Goal: Information Seeking & Learning: Learn about a topic

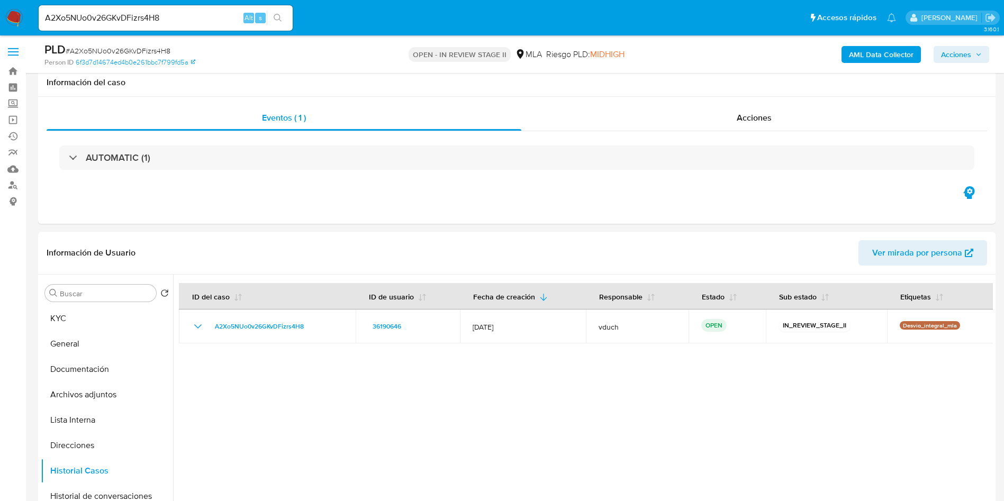
select select "10"
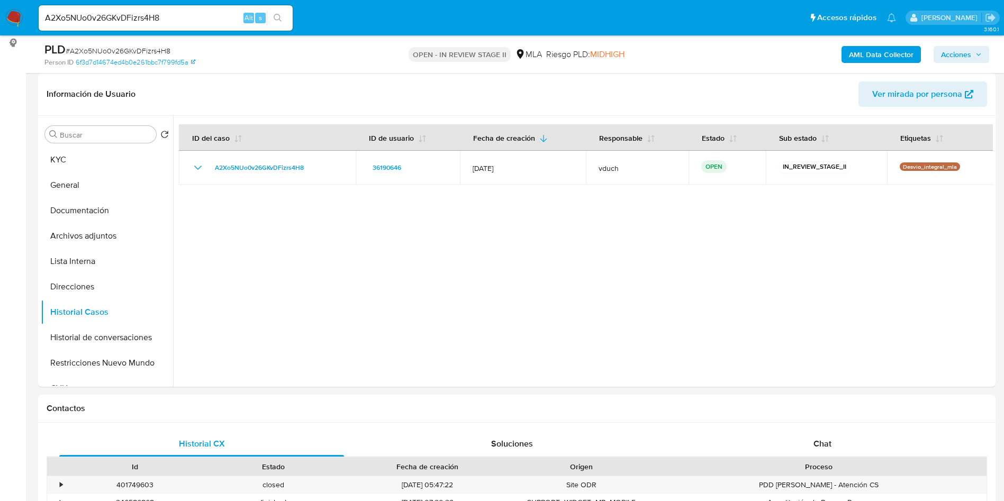
click at [179, 20] on input "A2Xo5NUo0v26GKvDFizrs4H8" at bounding box center [166, 18] width 254 height 14
paste input "CKYV4UBJLS60ODjvi1mrpVga"
type input "CKYV4UBJLS60ODjvi1mrpVga"
click at [277, 15] on icon "search-icon" at bounding box center [278, 18] width 8 height 8
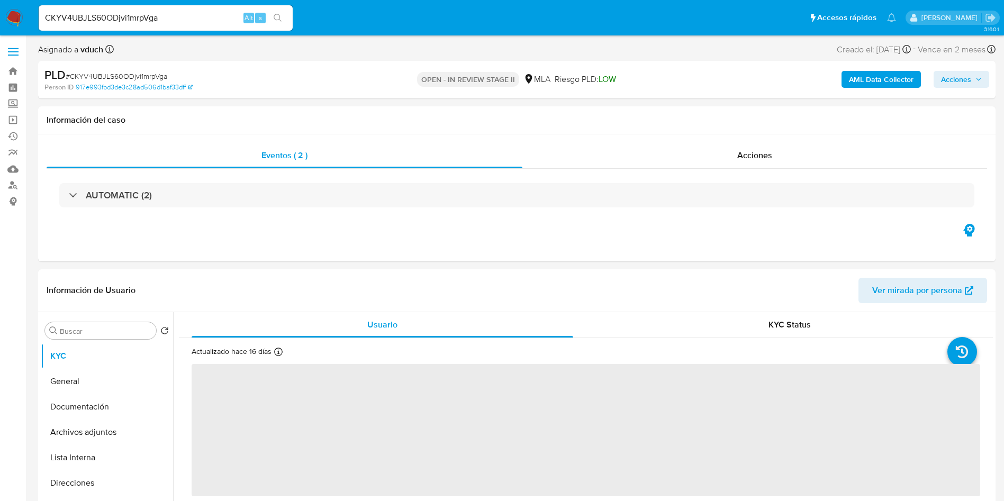
select select "10"
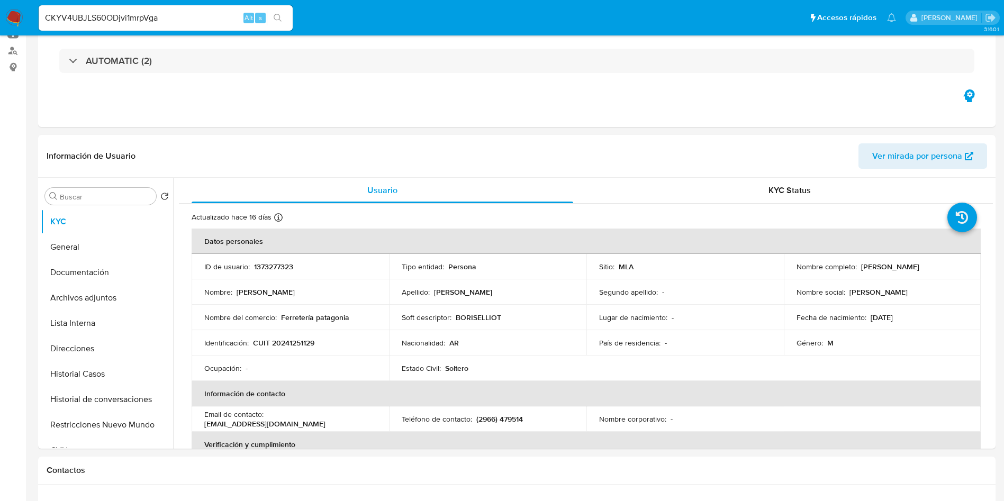
scroll to position [238, 0]
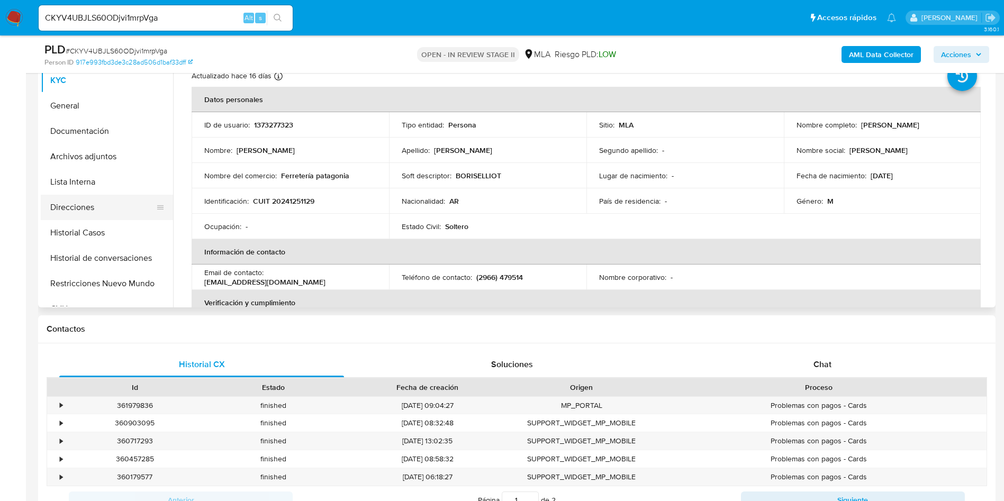
click at [97, 195] on button "Direcciones" at bounding box center [103, 207] width 124 height 25
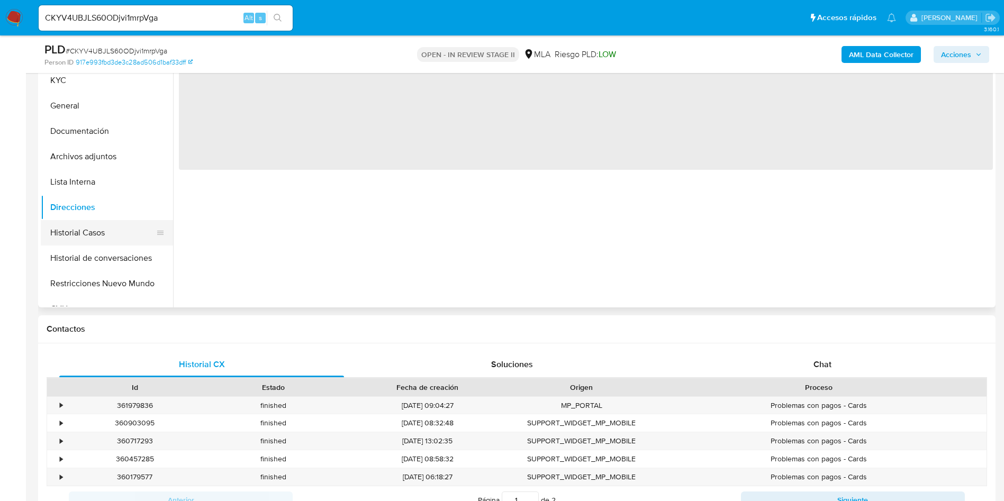
click at [80, 235] on button "Historial Casos" at bounding box center [103, 232] width 124 height 25
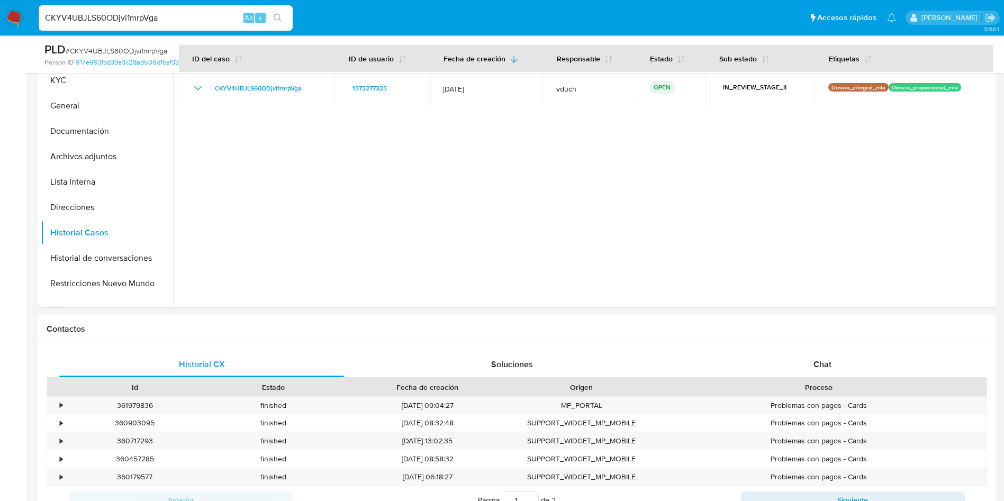
click at [141, 13] on input "CKYV4UBJLS60ODjvi1mrpVga" at bounding box center [166, 18] width 254 height 14
paste input "AycNhY667DIoCiTxEvct6f1k"
type input "AycNhY667DIoCiTxEvct6f1k"
click at [283, 18] on button "search-icon" at bounding box center [278, 18] width 22 height 15
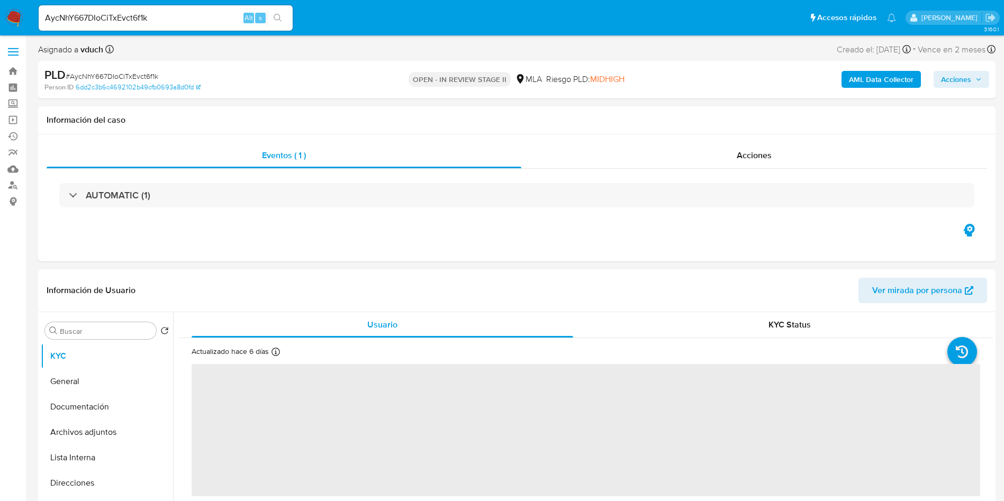
select select "10"
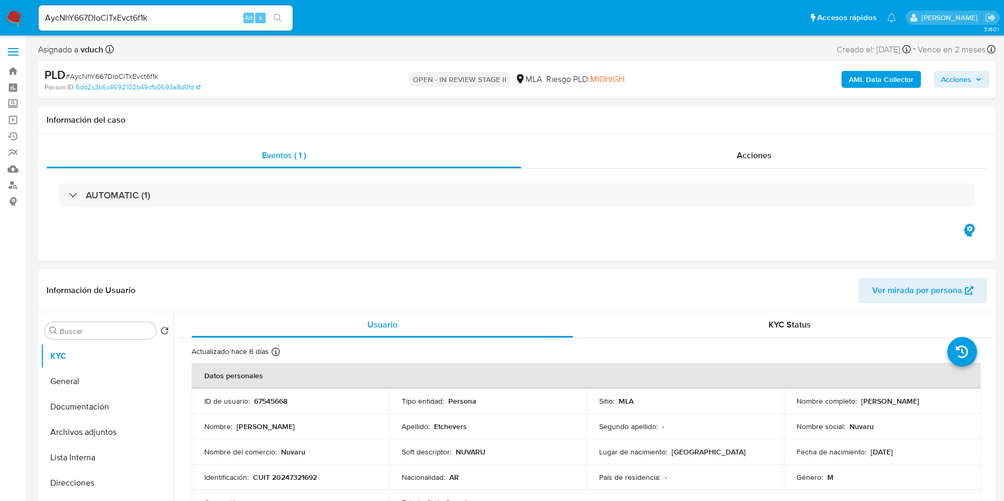
click at [599, 92] on div "Riesgo PLD: MIDHIGH" at bounding box center [585, 79] width 78 height 25
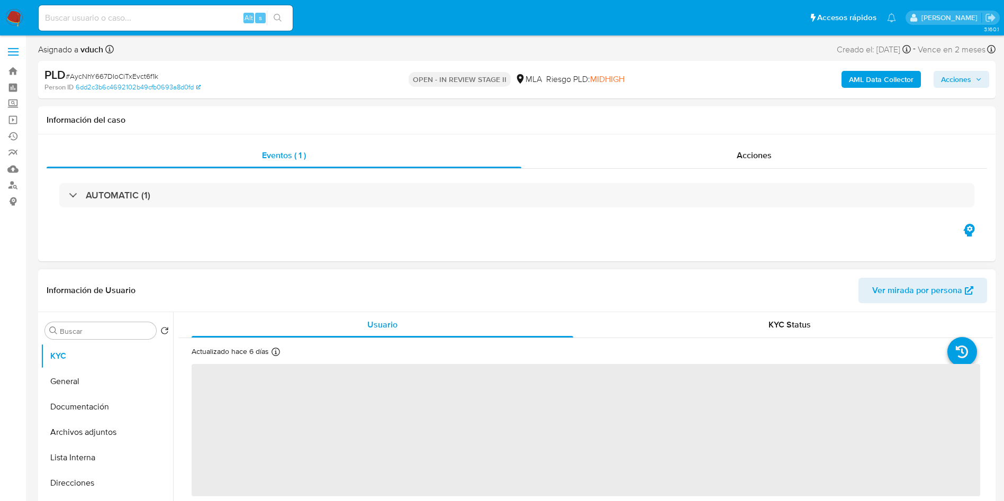
select select "10"
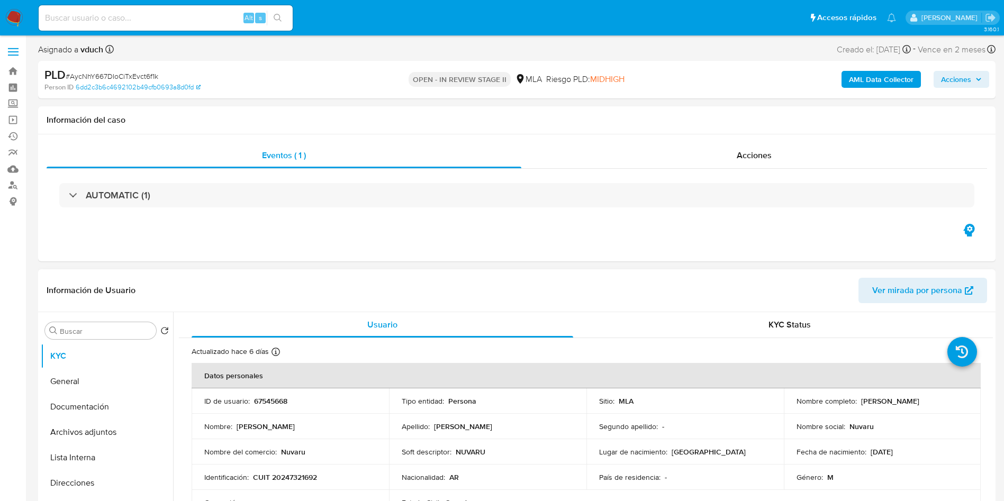
click at [151, 18] on input at bounding box center [166, 18] width 254 height 14
paste input "utCtcKBmr9BPw8L19iOOusVd"
type input "utCtcKBmr9BPw8L19iOOusVd"
click at [283, 14] on button "search-icon" at bounding box center [278, 18] width 22 height 15
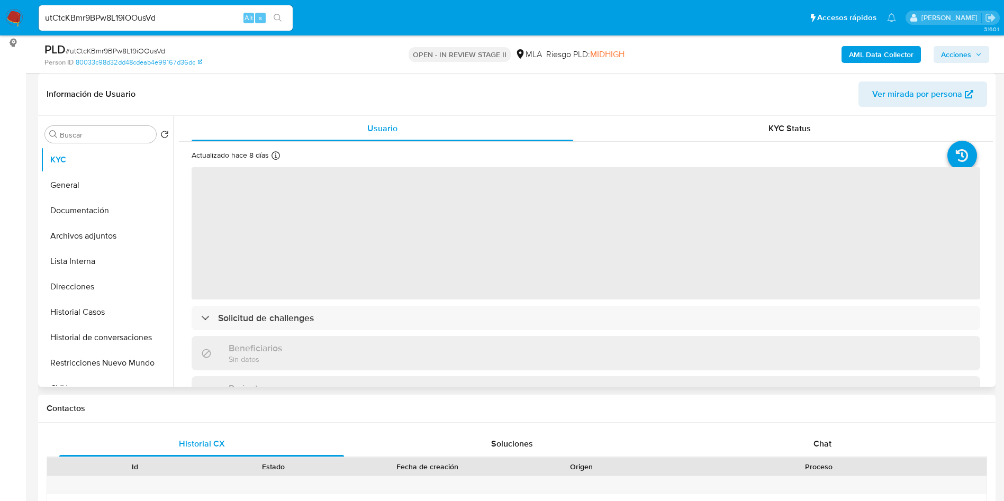
select select "10"
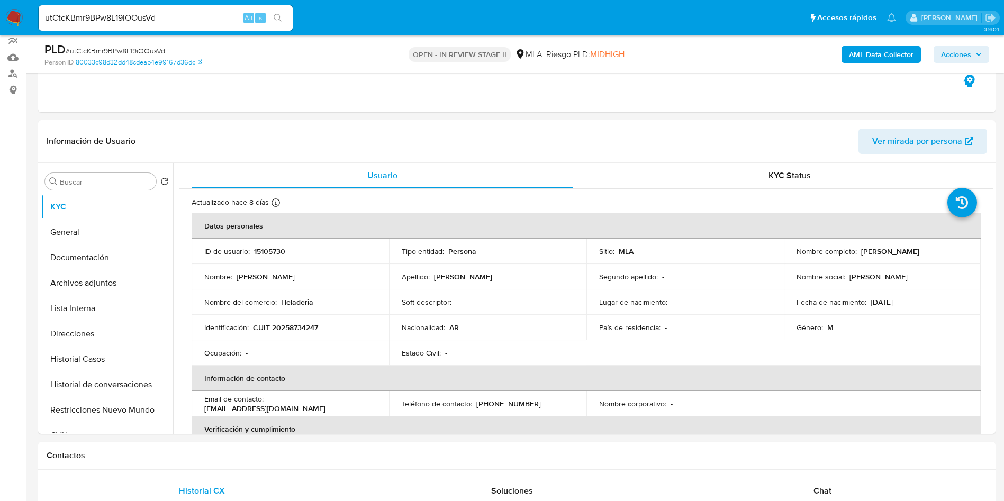
scroll to position [159, 0]
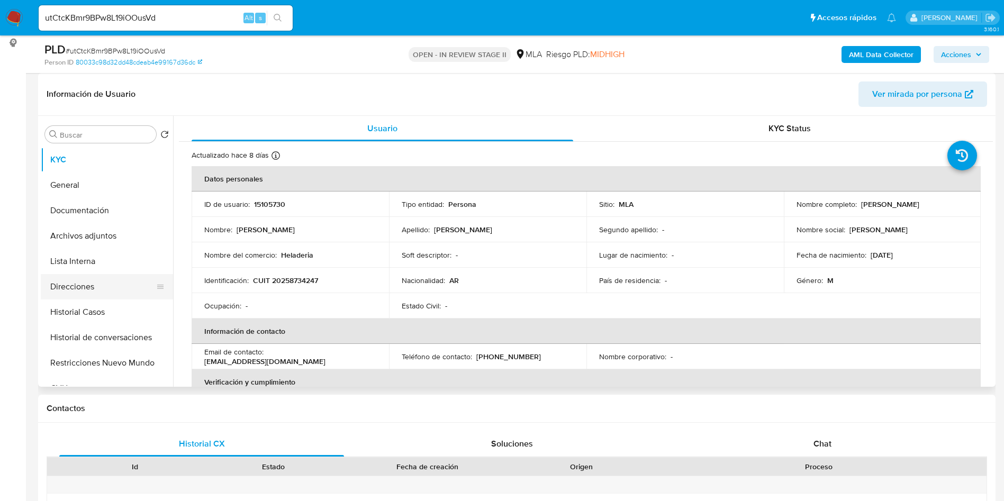
click at [66, 292] on button "Direcciones" at bounding box center [103, 286] width 124 height 25
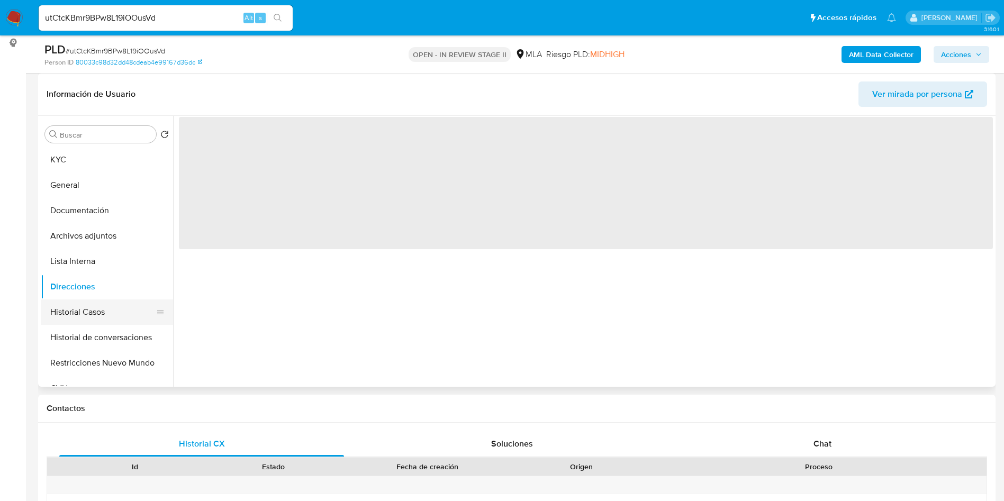
click at [70, 315] on button "Historial Casos" at bounding box center [103, 312] width 124 height 25
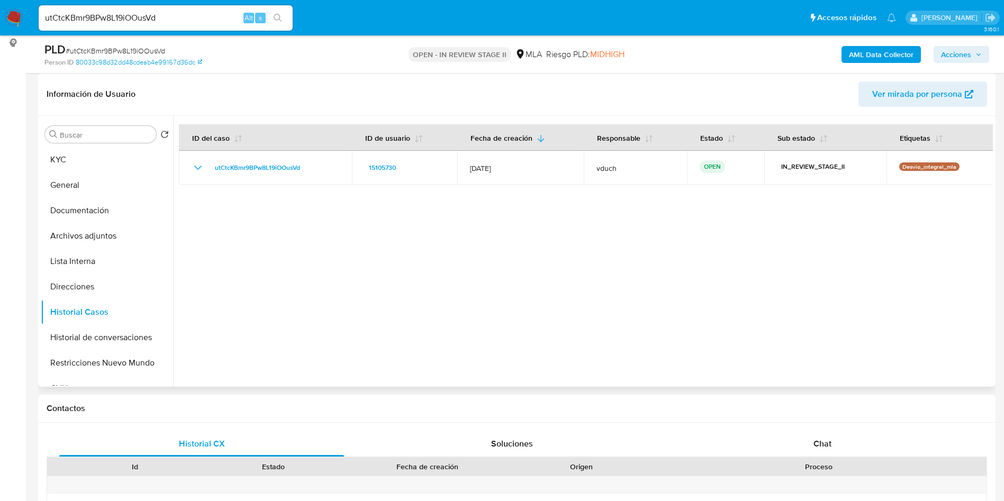
click at [606, 319] on div at bounding box center [583, 251] width 820 height 271
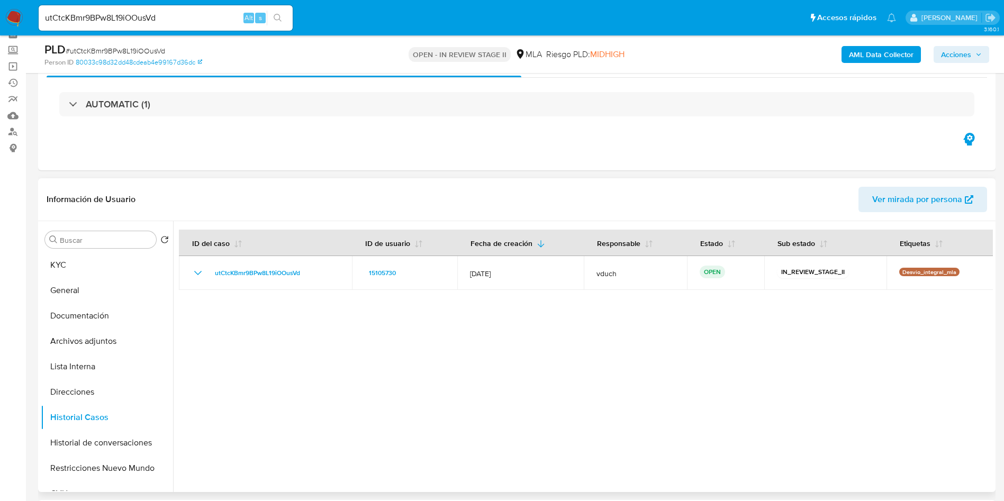
scroll to position [0, 0]
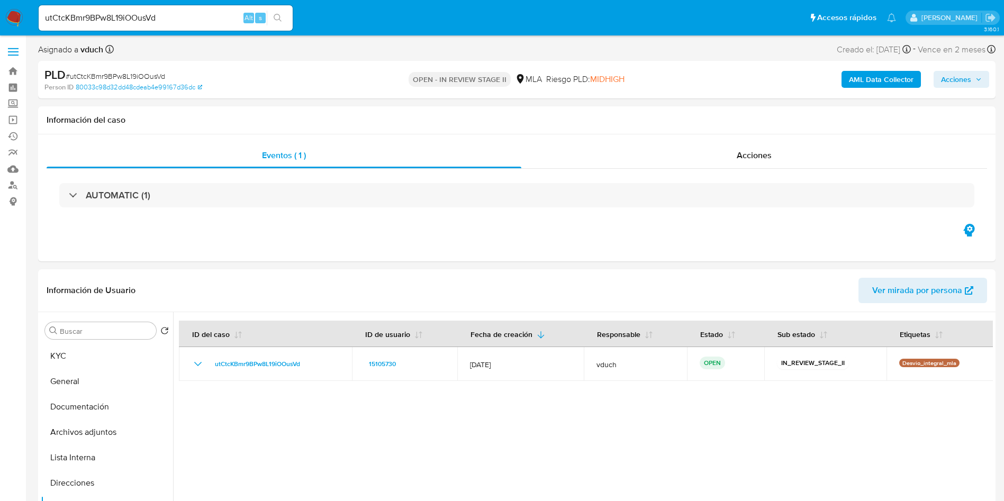
click at [148, 13] on input "utCtcKBmr9BPw8L19iOOusVd" at bounding box center [166, 18] width 254 height 14
paste input "5R9vLbl4vwKECkDjfJhNrizy"
click at [293, 16] on input "5R9vLbl4vwKECkDjfJhNrizy" at bounding box center [166, 18] width 254 height 14
type input "5R9vLbl4vwKECkDjfJhNrizy"
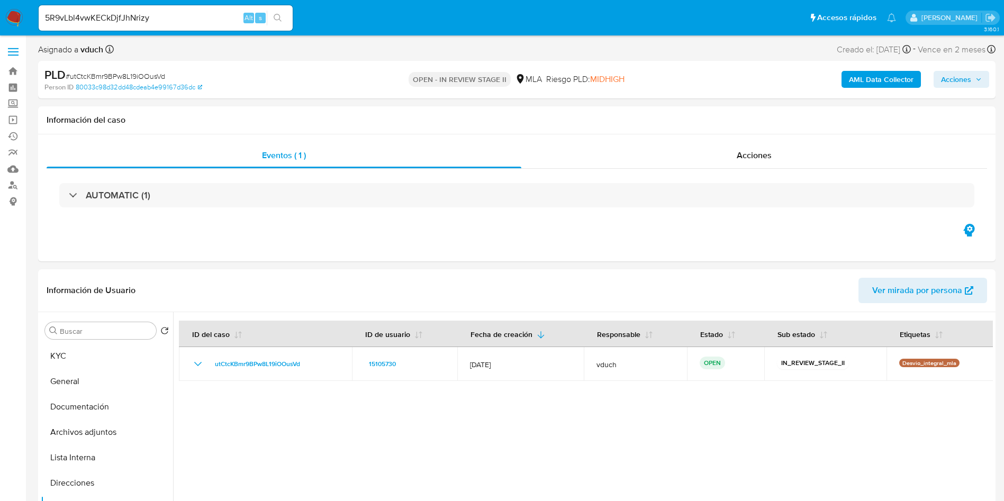
click at [269, 15] on button "search-icon" at bounding box center [278, 18] width 22 height 15
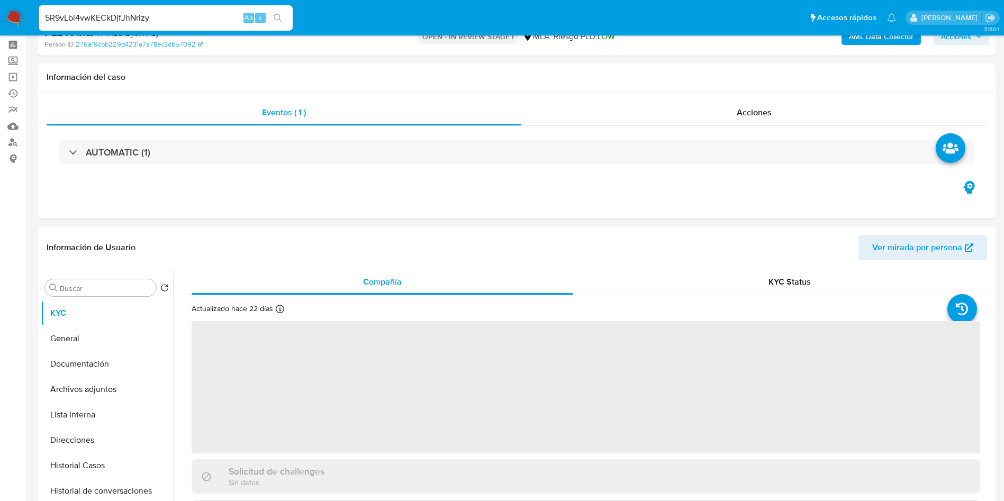
scroll to position [79, 0]
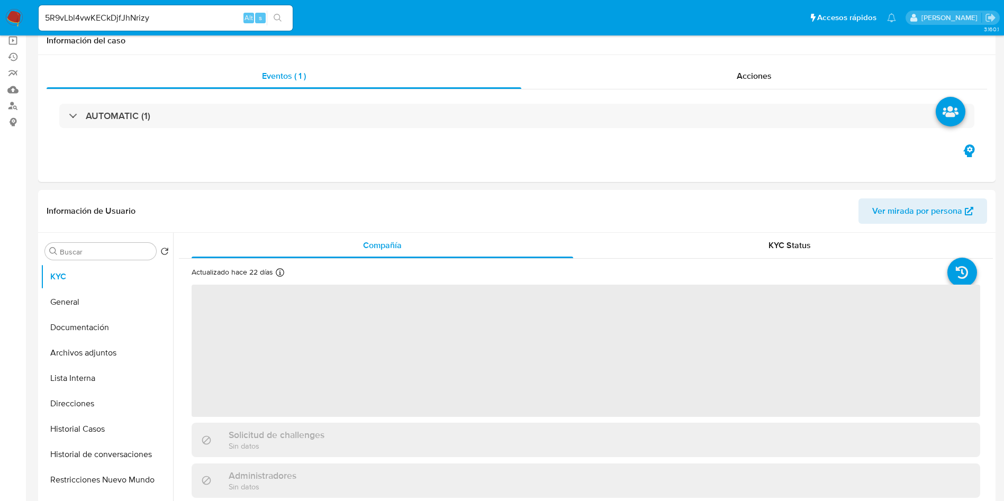
select select "10"
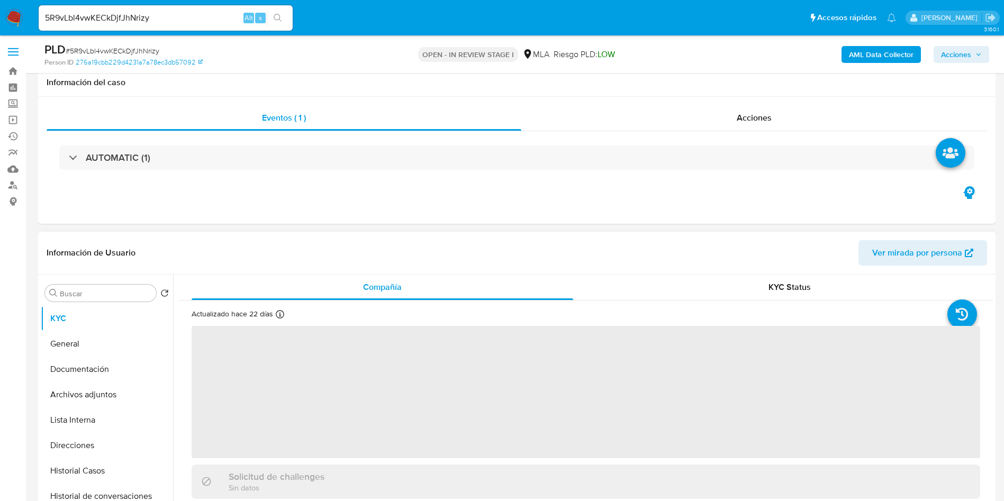
scroll to position [238, 0]
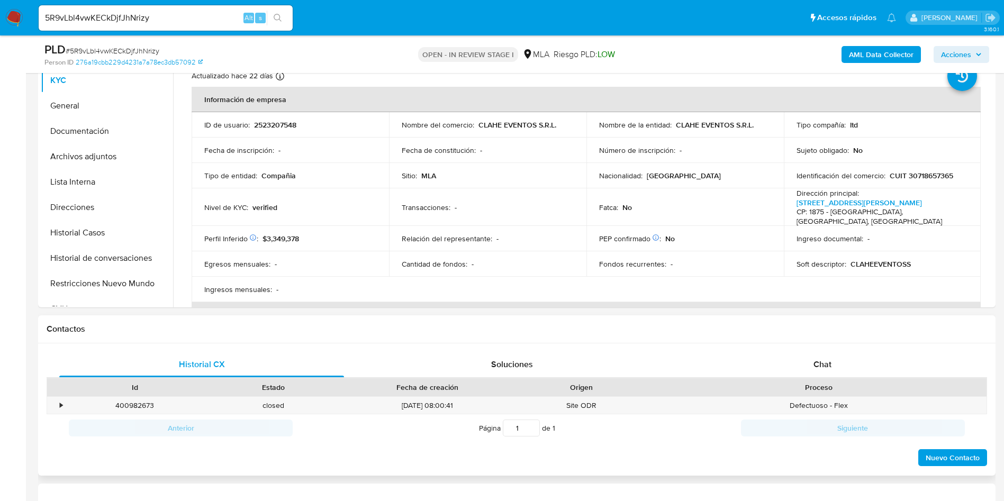
click at [809, 356] on div "Chat" at bounding box center [822, 364] width 285 height 25
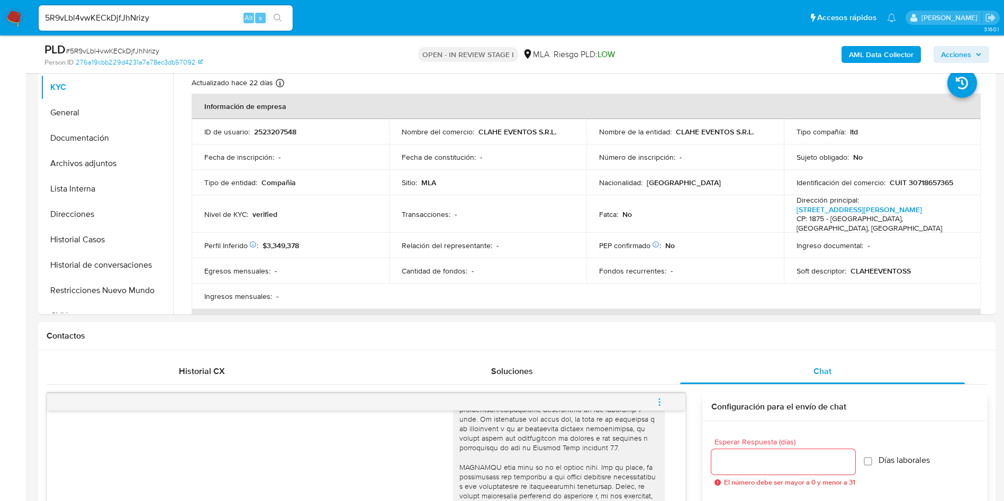
scroll to position [0, 0]
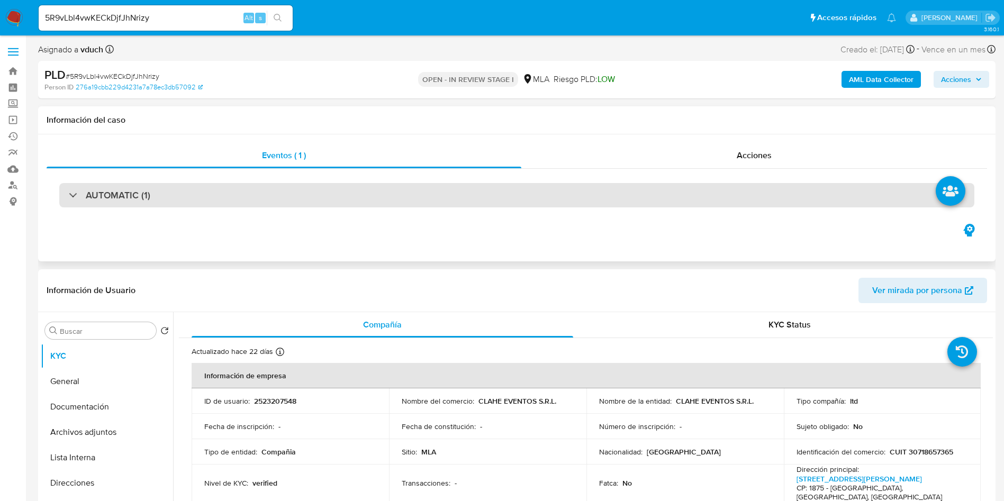
click at [617, 200] on div "AUTOMATIC (1)" at bounding box center [516, 195] width 915 height 24
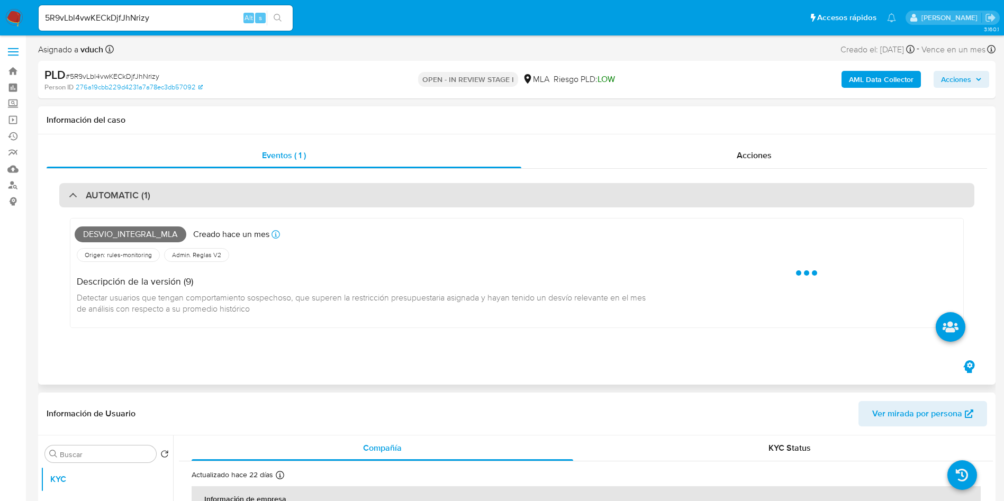
click at [161, 201] on div "AUTOMATIC (1)" at bounding box center [516, 195] width 915 height 24
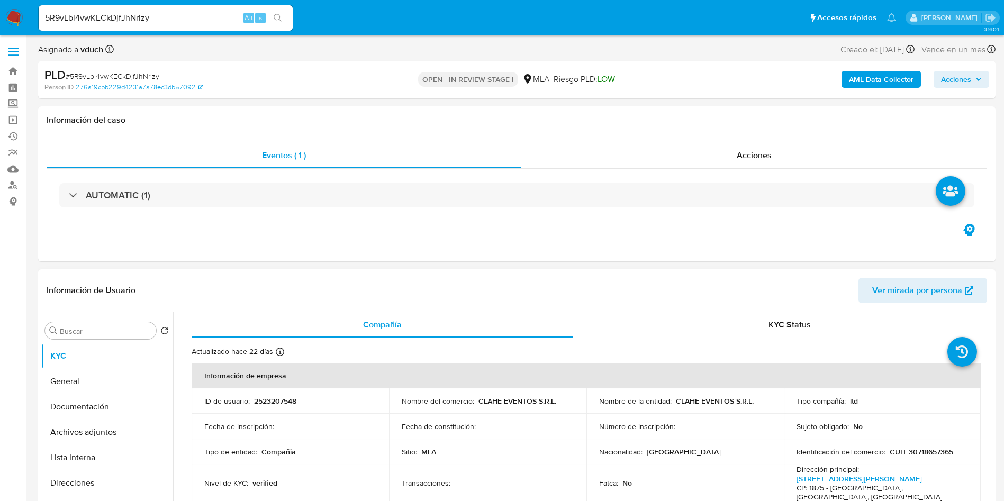
click at [555, 308] on div "Información de Usuario Ver mirada por persona" at bounding box center [517, 290] width 958 height 43
click at [538, 382] on th "Información de empresa" at bounding box center [586, 375] width 789 height 25
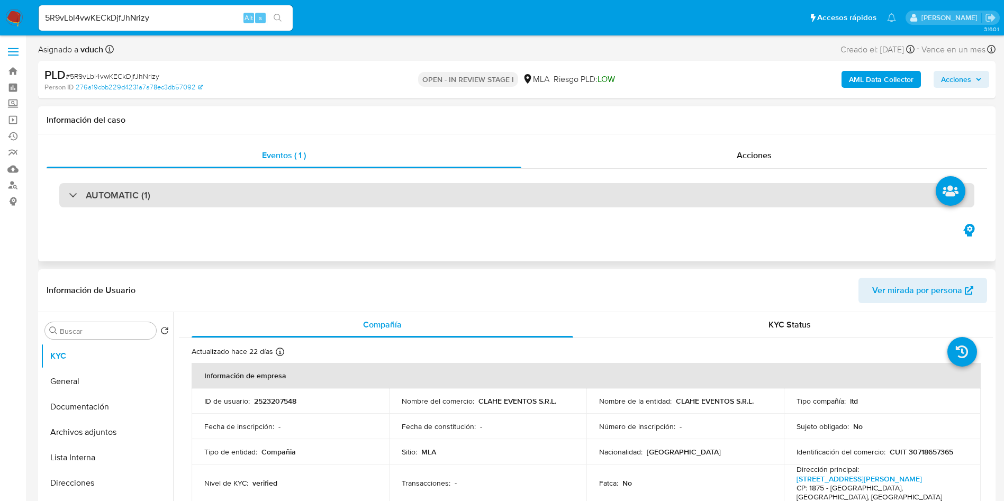
click at [599, 203] on div "AUTOMATIC (1)" at bounding box center [516, 195] width 915 height 24
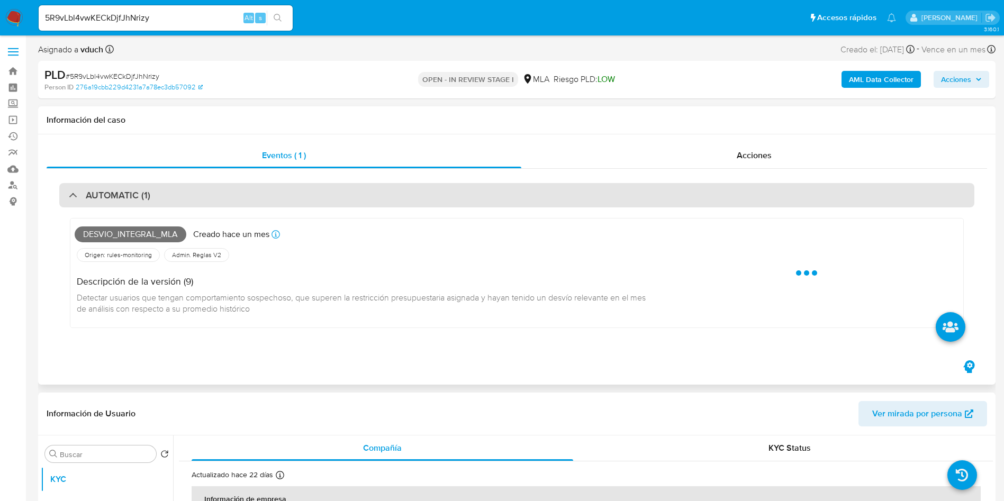
click at [261, 185] on div "AUTOMATIC (1)" at bounding box center [516, 195] width 915 height 24
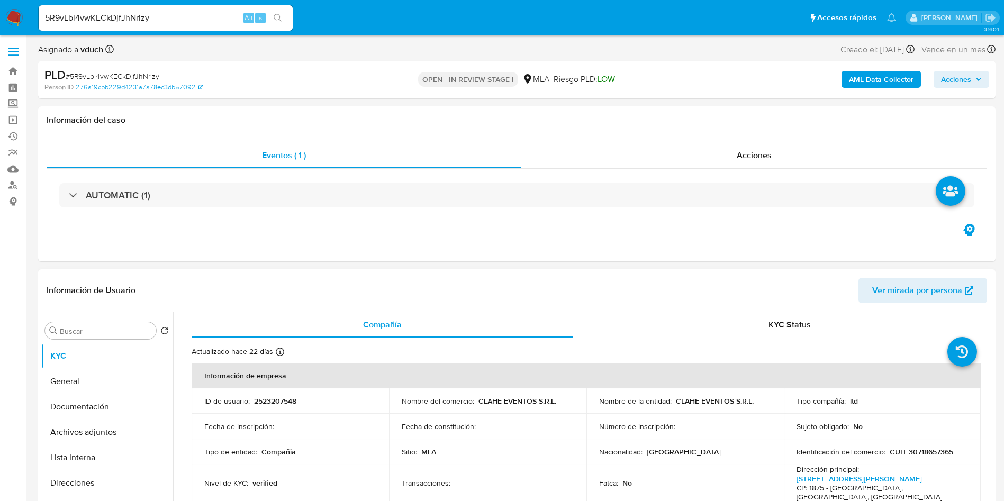
click at [557, 420] on td "Fecha de constitución : -" at bounding box center [487, 426] width 197 height 25
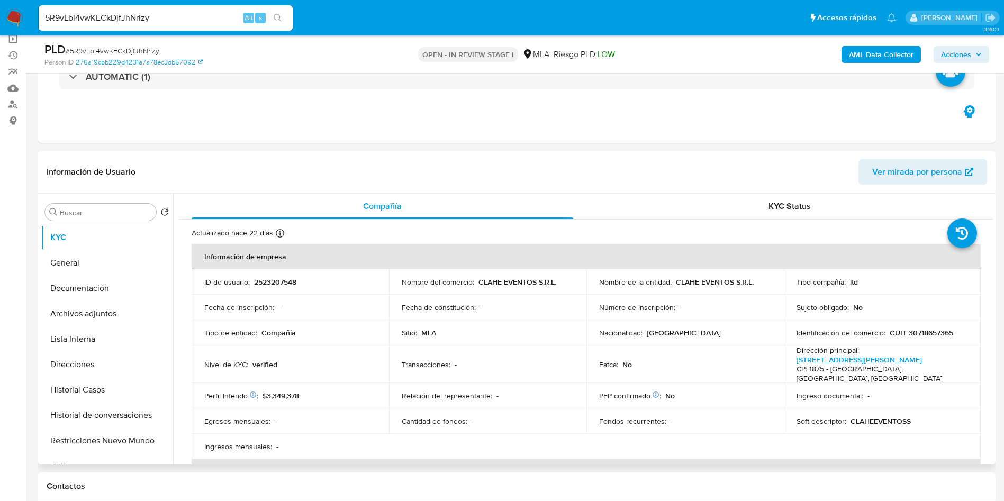
scroll to position [159, 0]
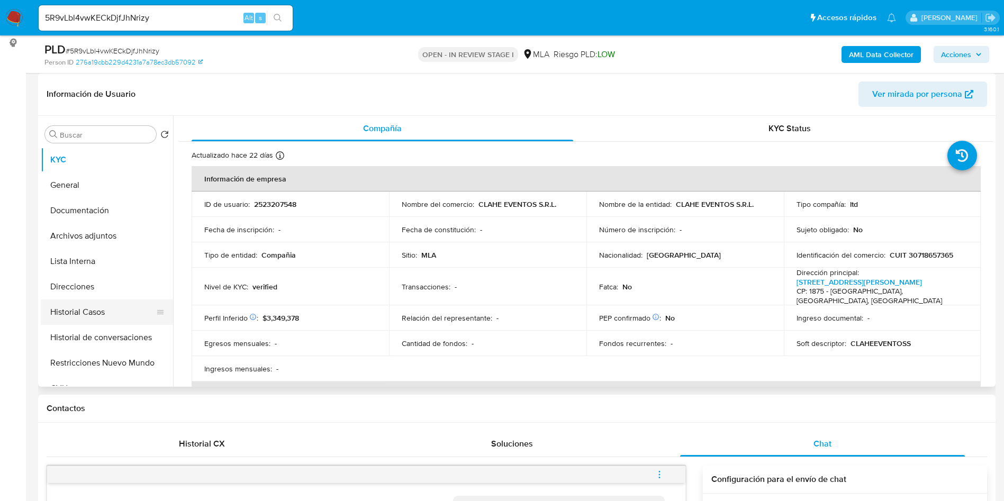
click at [119, 316] on button "Historial Casos" at bounding box center [103, 312] width 124 height 25
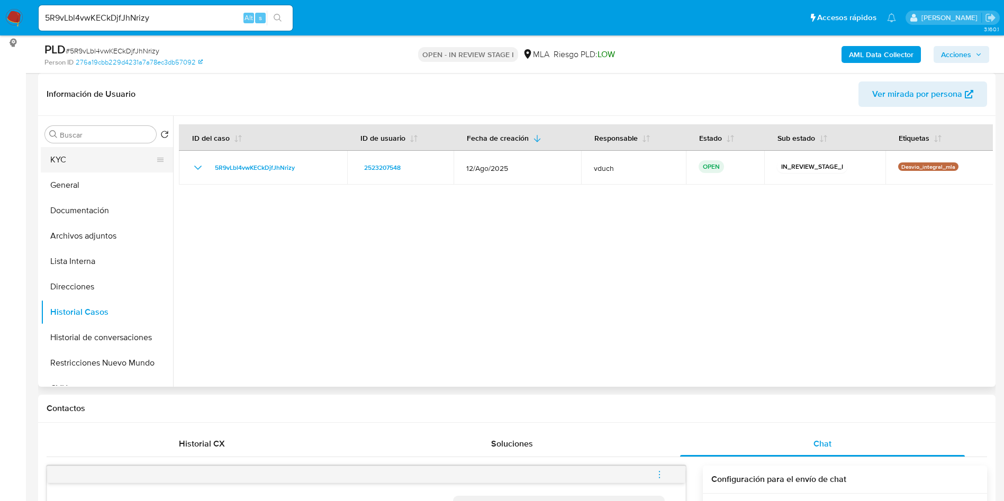
click at [111, 172] on button "KYC" at bounding box center [103, 159] width 124 height 25
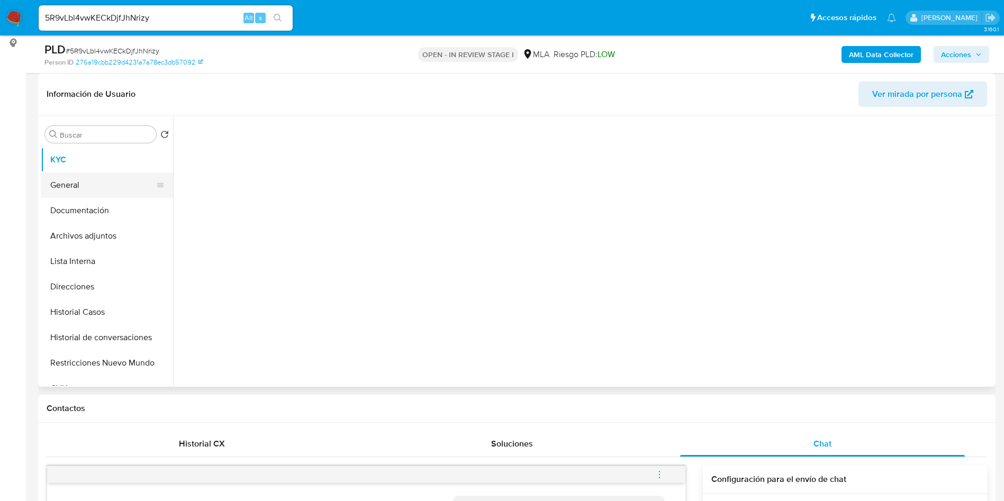
click at [96, 187] on button "General" at bounding box center [103, 185] width 124 height 25
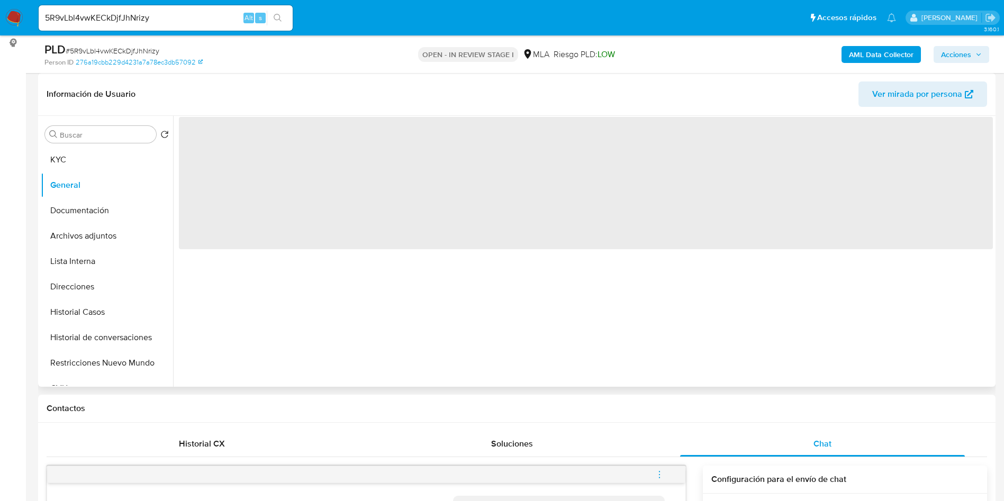
click at [295, 158] on span "‌" at bounding box center [586, 183] width 814 height 132
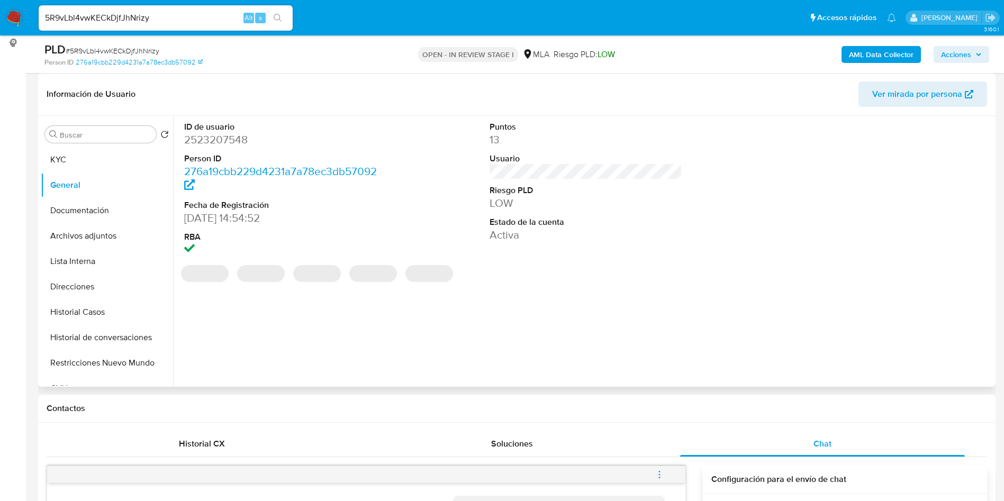
click at [217, 138] on dd "2523207548" at bounding box center [280, 139] width 193 height 15
copy dd "2523207548"
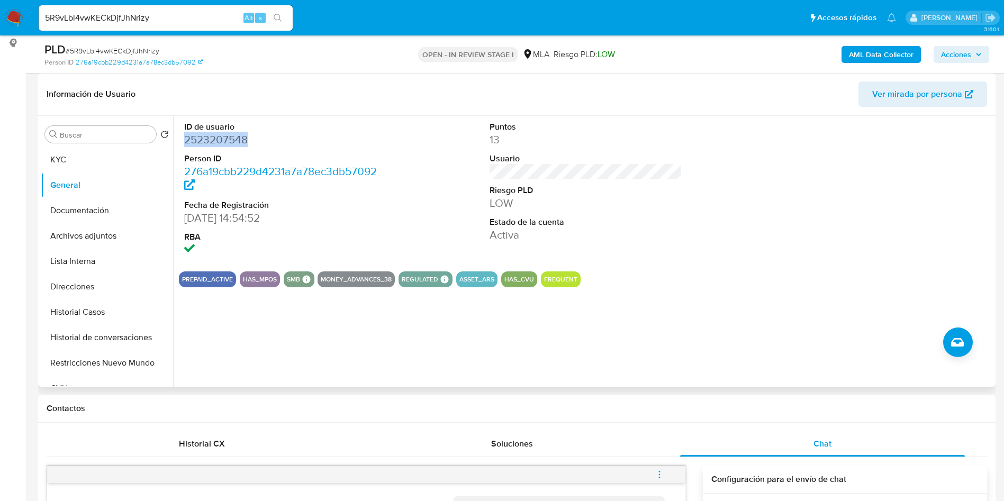
click at [520, 201] on dd "LOW" at bounding box center [586, 203] width 193 height 15
click at [71, 141] on div "Buscar" at bounding box center [100, 134] width 111 height 17
click at [55, 156] on button "KYC" at bounding box center [103, 159] width 124 height 25
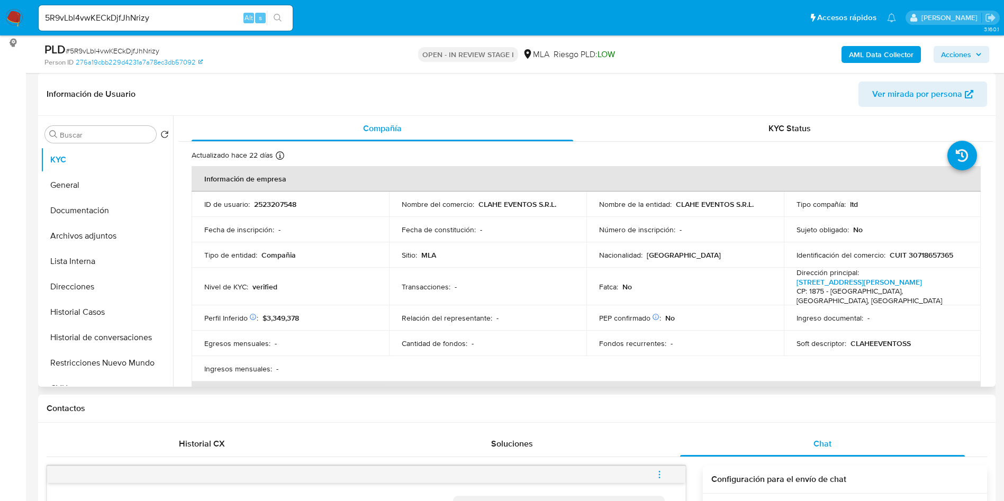
click at [525, 315] on td "Relación del representante : -" at bounding box center [487, 317] width 197 height 25
click at [526, 313] on div "Relación del representante : -" at bounding box center [488, 318] width 172 height 10
click at [580, 230] on td "Fecha de constitución : -" at bounding box center [487, 229] width 197 height 25
click at [257, 204] on p "2523207548" at bounding box center [275, 205] width 42 height 10
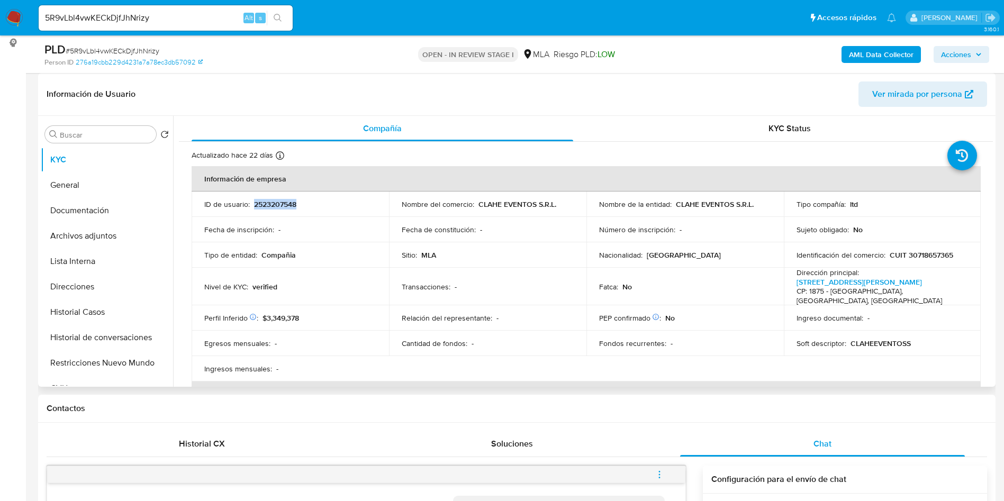
copy p "2523207548"
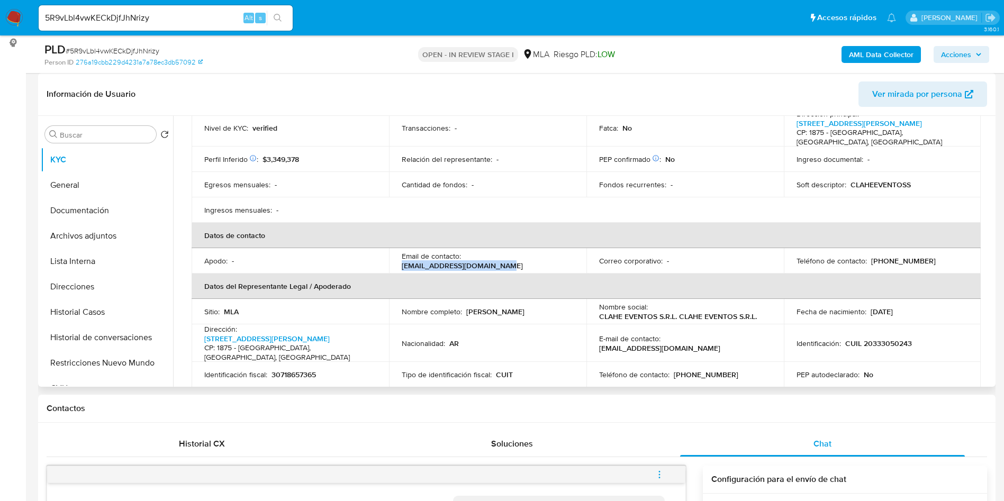
drag, startPoint x: 503, startPoint y: 253, endPoint x: 580, endPoint y: 251, distance: 76.8
click at [580, 251] on td "Email de contacto : tesoreria@claheeventos.com" at bounding box center [487, 260] width 197 height 25
copy p "tesoreria@claheeventos.com"
drag, startPoint x: 868, startPoint y: 252, endPoint x: 922, endPoint y: 245, distance: 54.5
click at [922, 248] on td "Teléfono de contacto : (11) 71881742" at bounding box center [882, 260] width 197 height 25
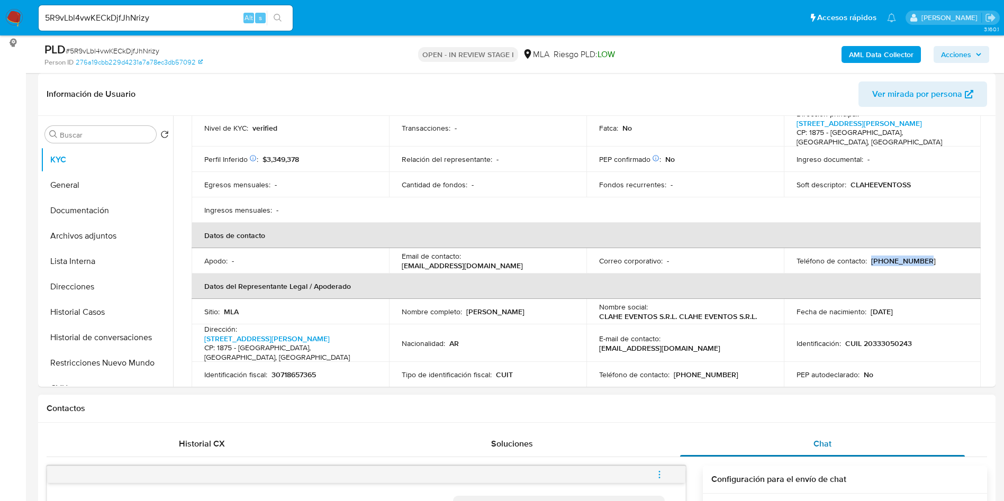
copy p "(11) 71881742"
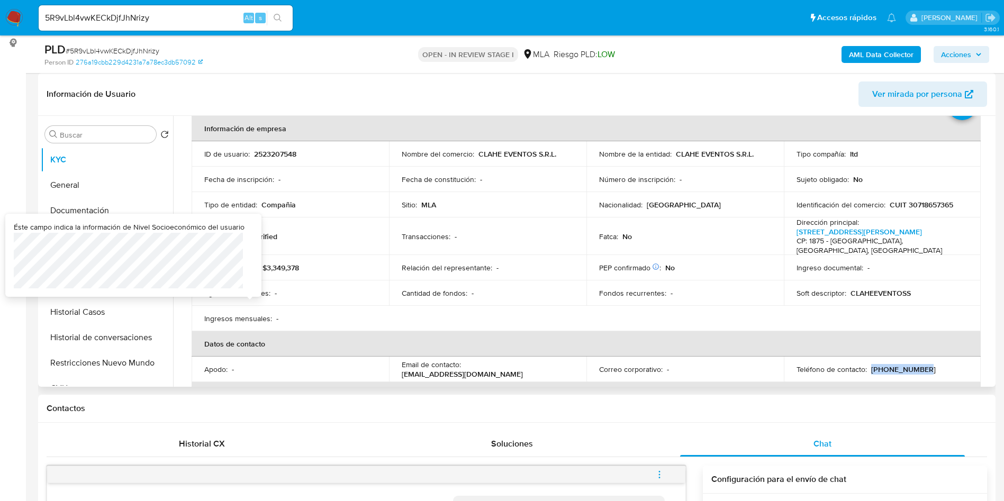
scroll to position [0, 0]
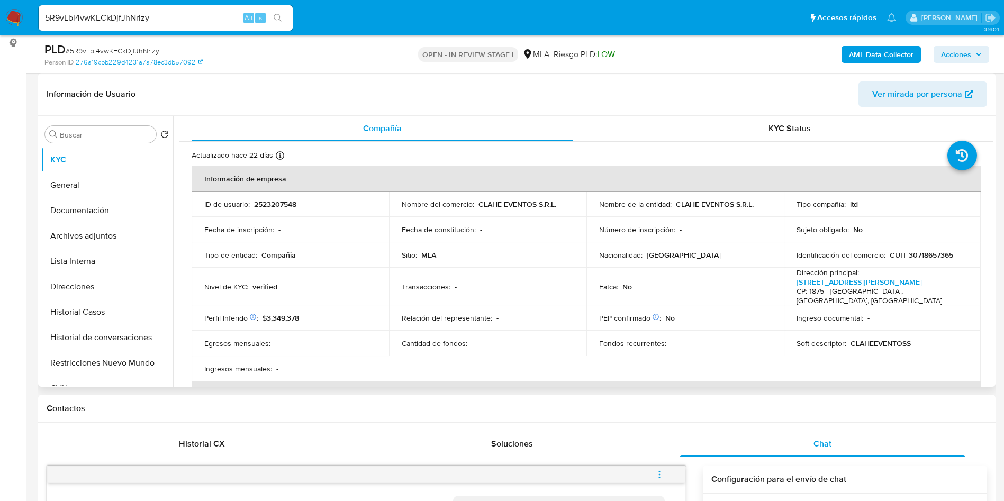
click at [268, 202] on p "2523207548" at bounding box center [275, 205] width 42 height 10
copy p "2523207548"
drag, startPoint x: 351, startPoint y: 264, endPoint x: 336, endPoint y: 229, distance: 38.6
click at [352, 265] on td "Tipo de entidad : Compañia" at bounding box center [290, 254] width 197 height 25
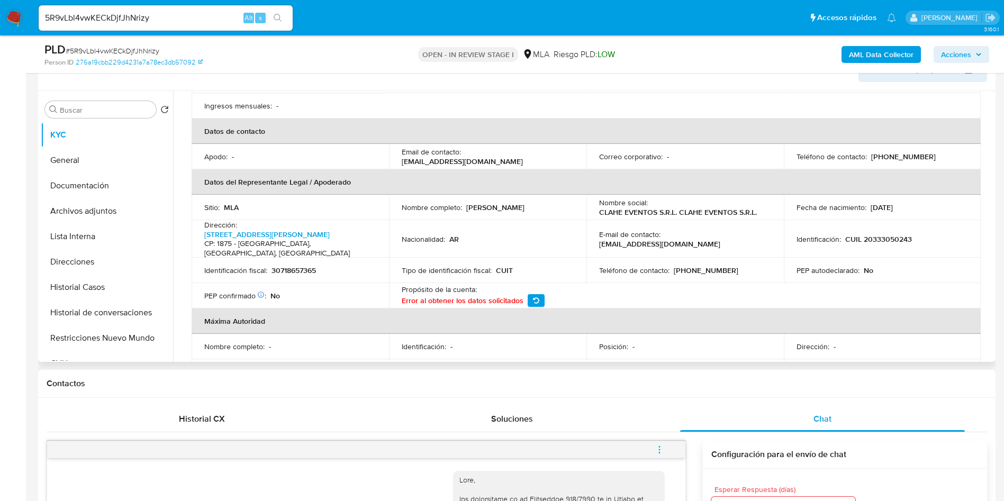
scroll to position [159, 0]
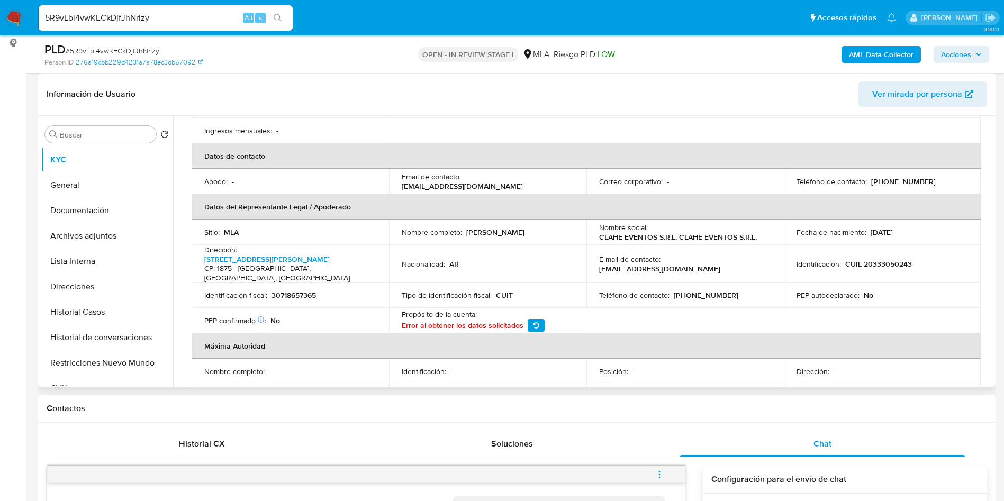
drag, startPoint x: 462, startPoint y: 224, endPoint x: 557, endPoint y: 225, distance: 95.3
click at [557, 228] on div "Nombre completo : Walter Hugo Lujan Rolon" at bounding box center [488, 233] width 172 height 10
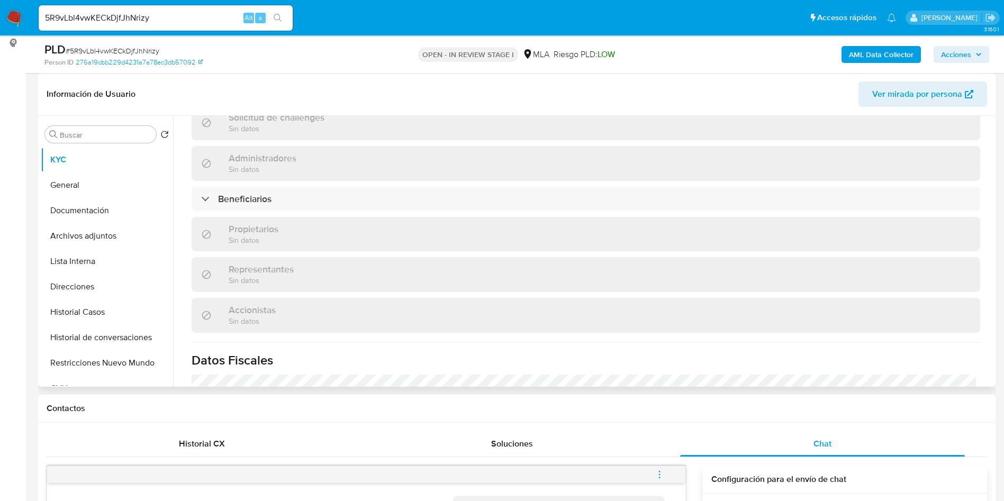
scroll to position [556, 0]
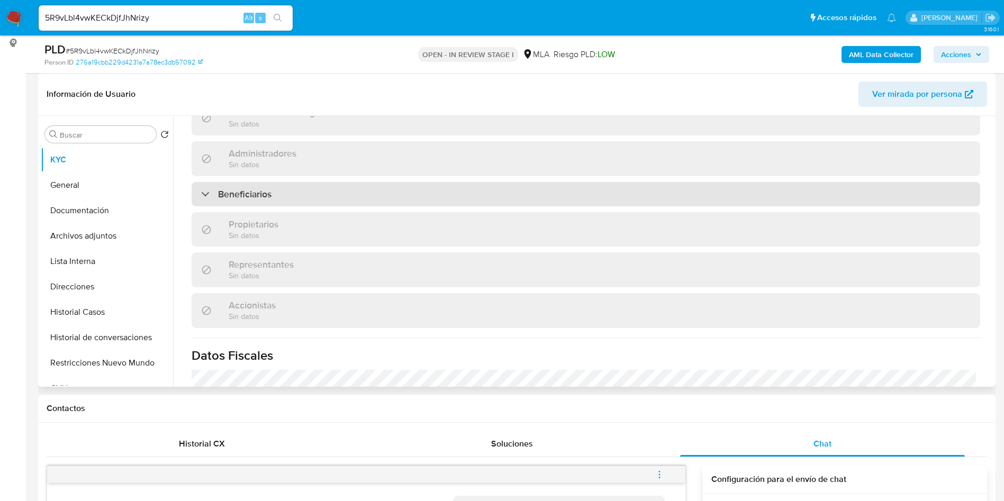
click at [293, 185] on div "Beneficiarios" at bounding box center [586, 194] width 789 height 24
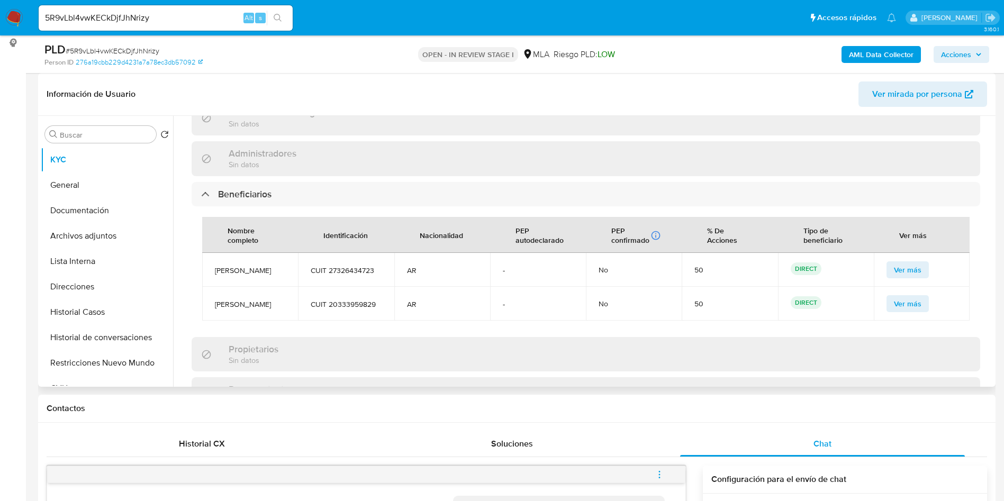
scroll to position [635, 0]
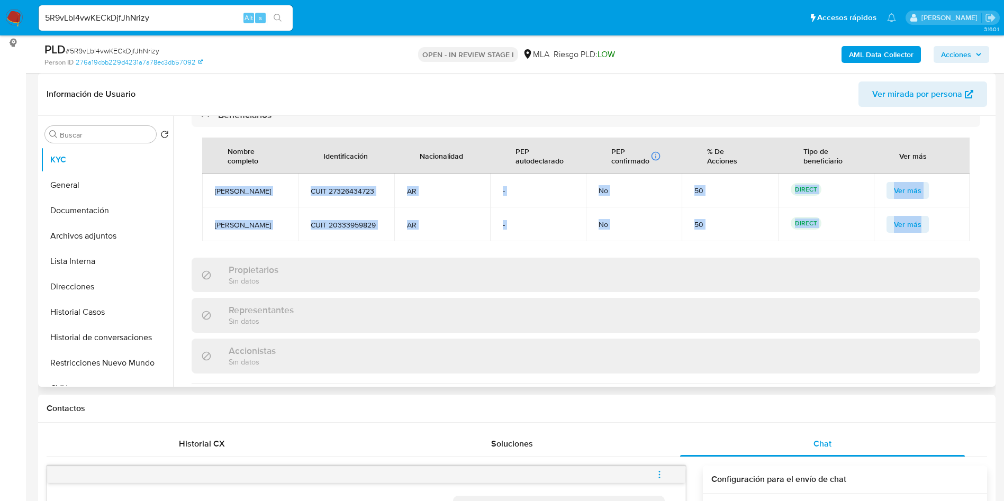
drag, startPoint x: 212, startPoint y: 173, endPoint x: 674, endPoint y: 234, distance: 466.7
click at [949, 230] on tbody "Pamela Elizabeth Arce CUIT 27326434723 AR - No 50 direct Ver más Gustavo Fabian…" at bounding box center [586, 208] width 768 height 68
click at [139, 214] on button "Documentación" at bounding box center [103, 210] width 124 height 25
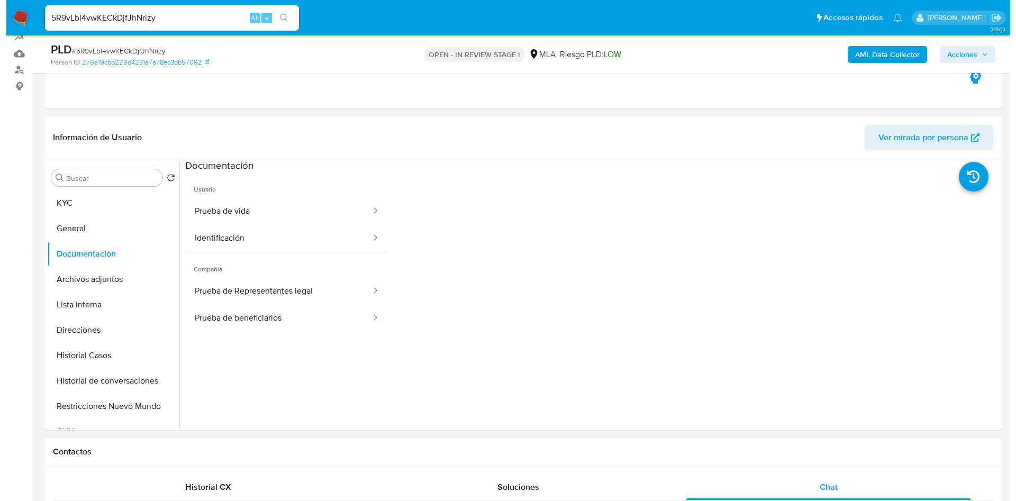
scroll to position [79, 0]
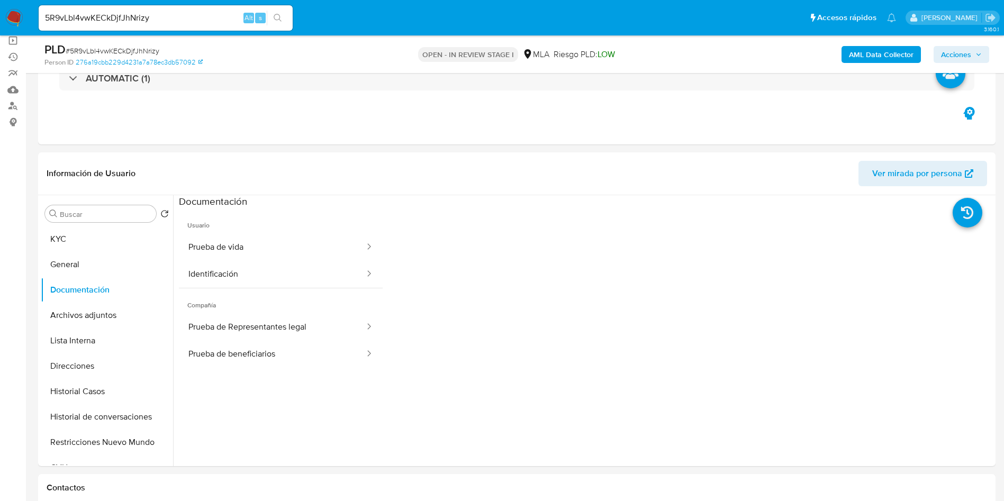
click at [873, 49] on b "AML Data Collector" at bounding box center [881, 54] width 65 height 17
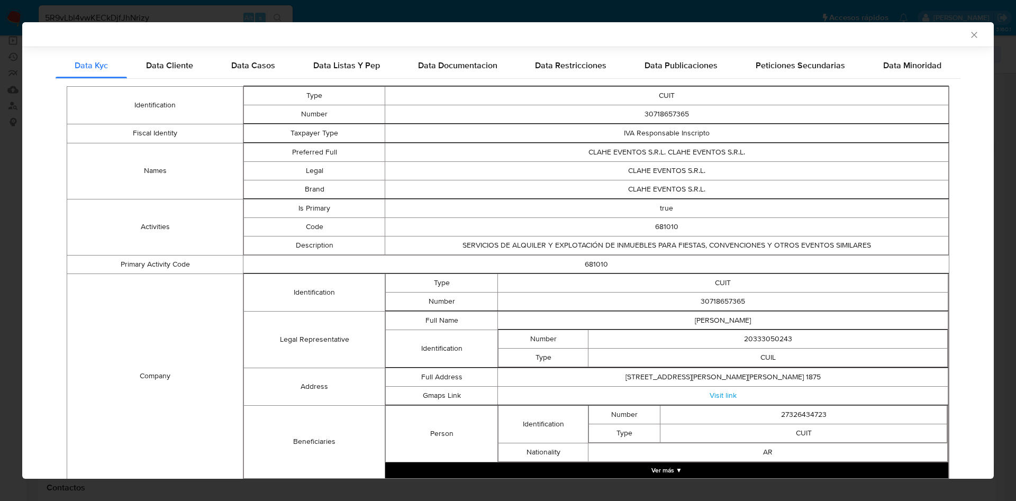
scroll to position [268, 0]
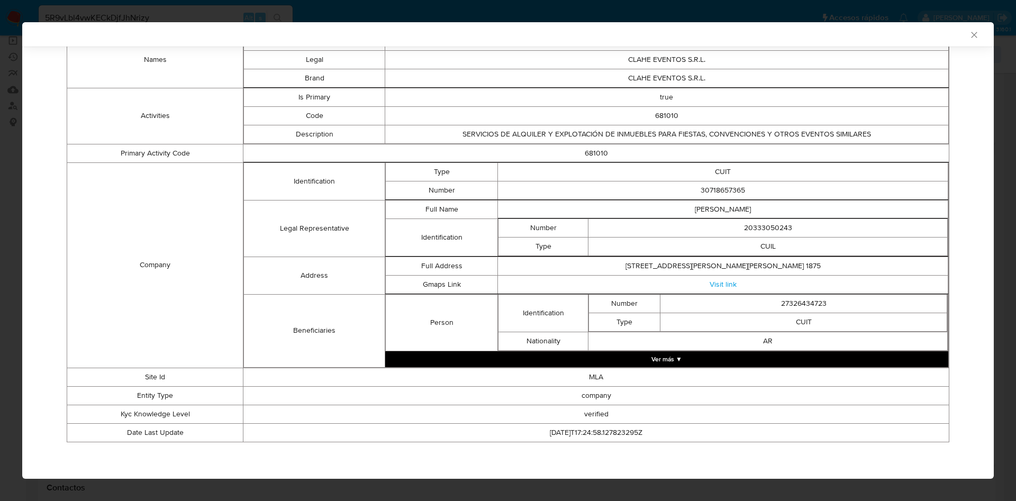
click at [629, 357] on button "Ver más ▼" at bounding box center [666, 359] width 563 height 16
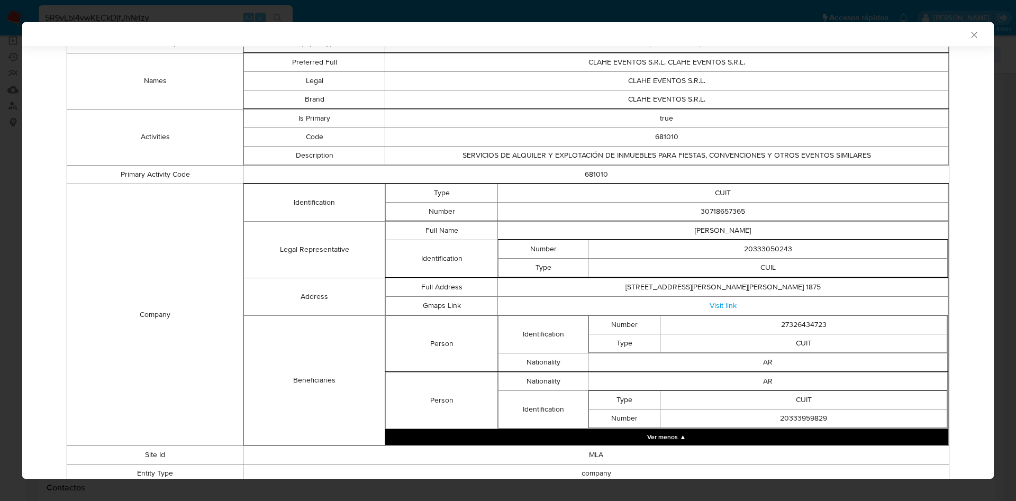
scroll to position [166, 0]
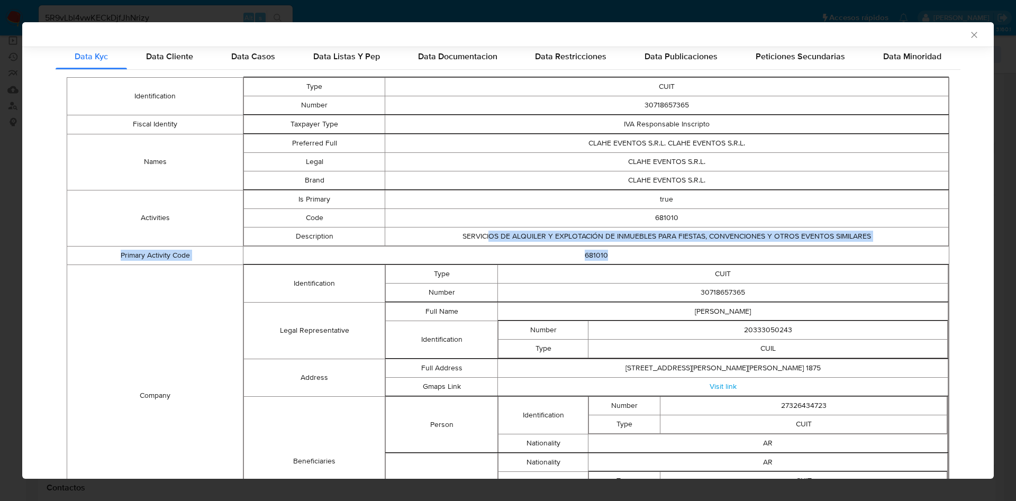
drag, startPoint x: 557, startPoint y: 240, endPoint x: 735, endPoint y: 249, distance: 178.6
click at [735, 249] on tbody "Identification Type CUIT Number 30718657365 Fiscal Identity Taxpayer Type IVA R…" at bounding box center [508, 339] width 882 height 524
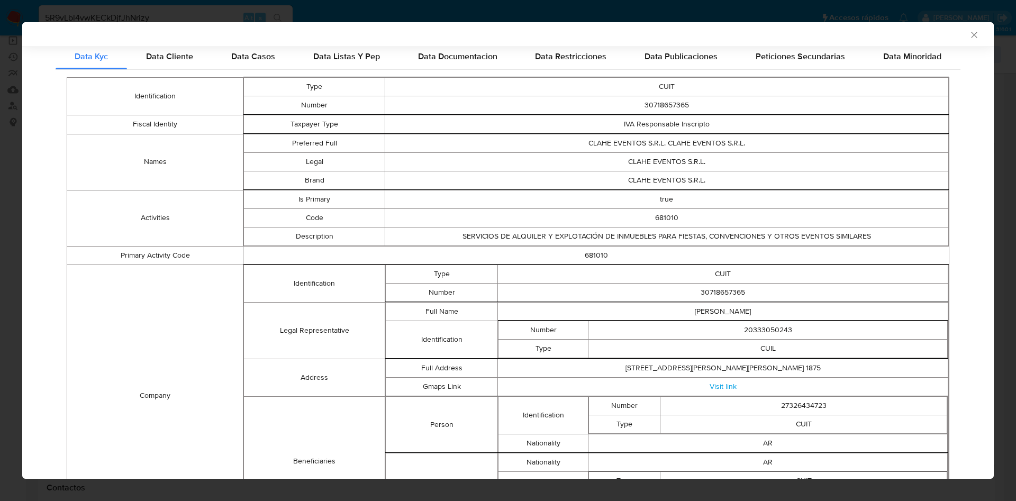
click at [672, 353] on td "CUIL" at bounding box center [768, 348] width 359 height 19
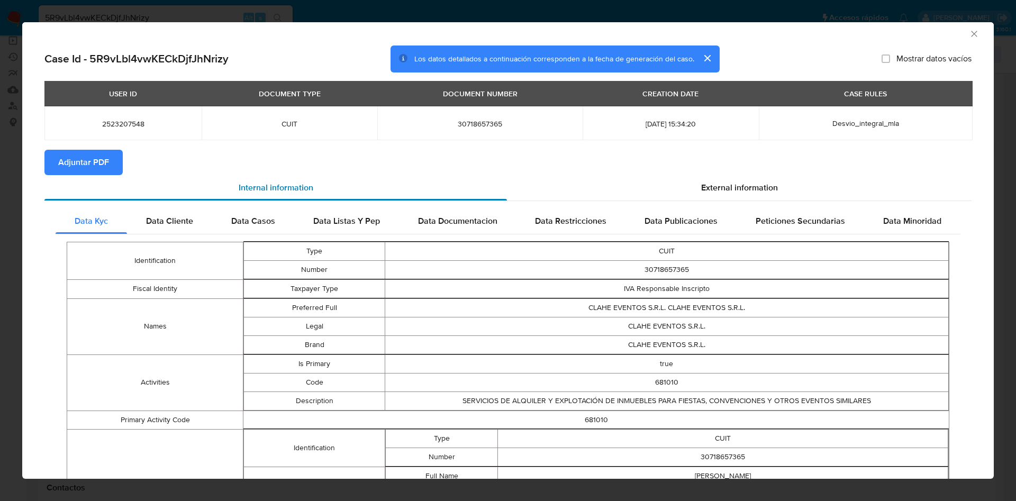
scroll to position [0, 0]
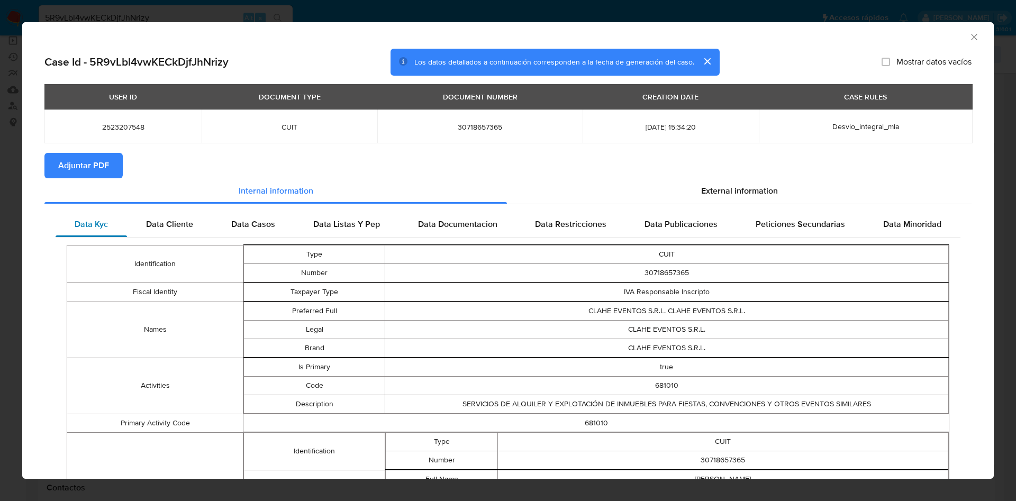
click at [122, 217] on div "Data Kyc" at bounding box center [91, 224] width 71 height 25
click at [154, 221] on span "Data Cliente" at bounding box center [169, 224] width 47 height 12
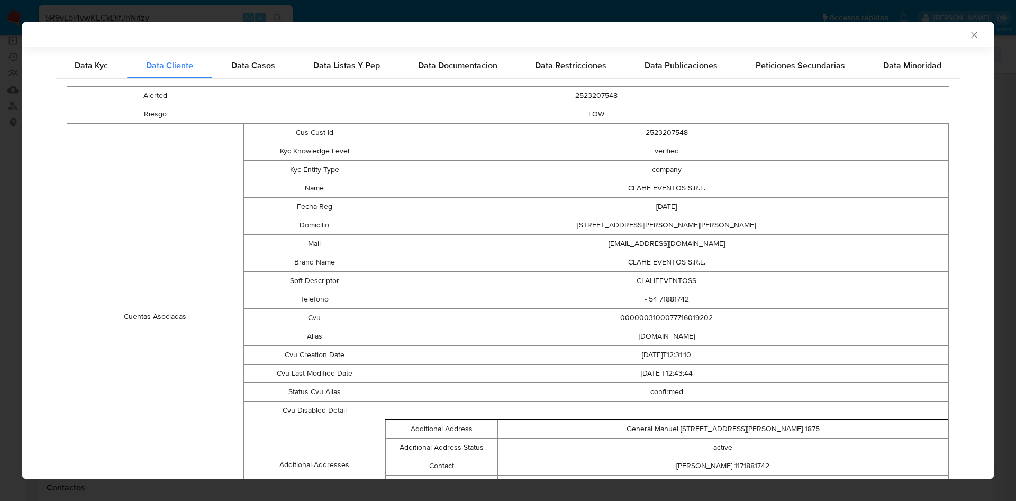
scroll to position [236, 0]
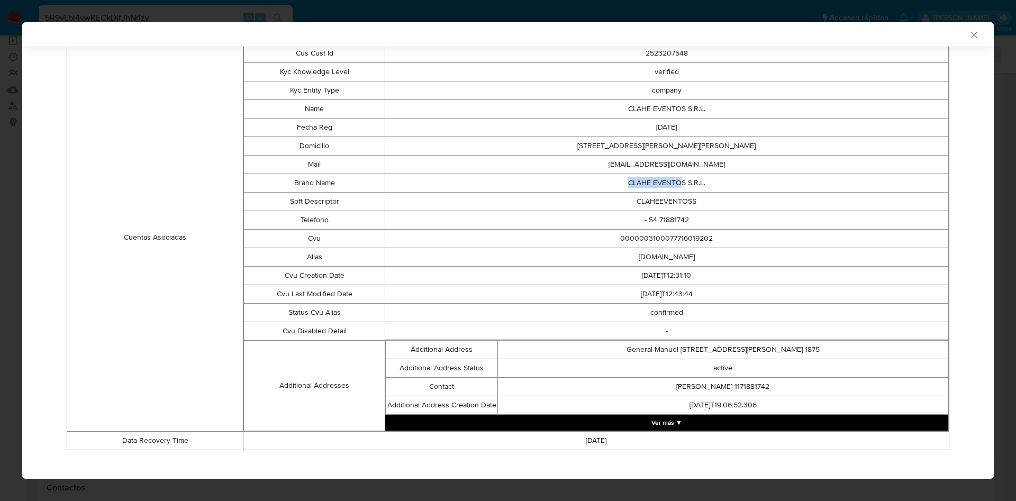
drag, startPoint x: 616, startPoint y: 177, endPoint x: 672, endPoint y: 194, distance: 58.5
click at [672, 185] on td "CLAHE EVENTOS S.R.L." at bounding box center [667, 183] width 564 height 19
click at [654, 206] on td "CLAHEEVENTOSS" at bounding box center [667, 201] width 564 height 19
click at [654, 205] on td "CLAHEEVENTOSS" at bounding box center [667, 201] width 564 height 19
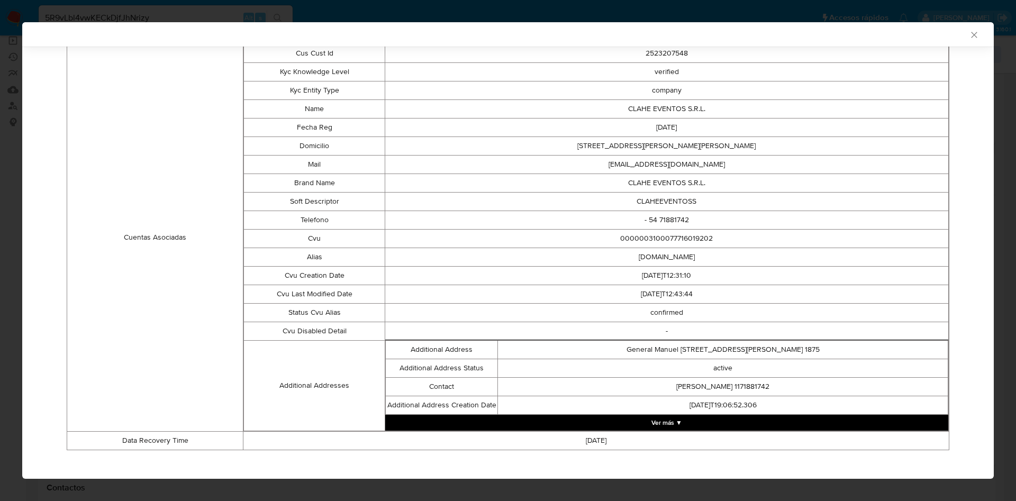
click at [644, 183] on td "CLAHE EVENTOS S.R.L." at bounding box center [667, 183] width 564 height 19
drag, startPoint x: 614, startPoint y: 186, endPoint x: 676, endPoint y: 182, distance: 63.2
click at [676, 182] on td "CLAHE EVENTOS S.R.L." at bounding box center [667, 183] width 564 height 19
copy td "CLAHE EVENTOS"
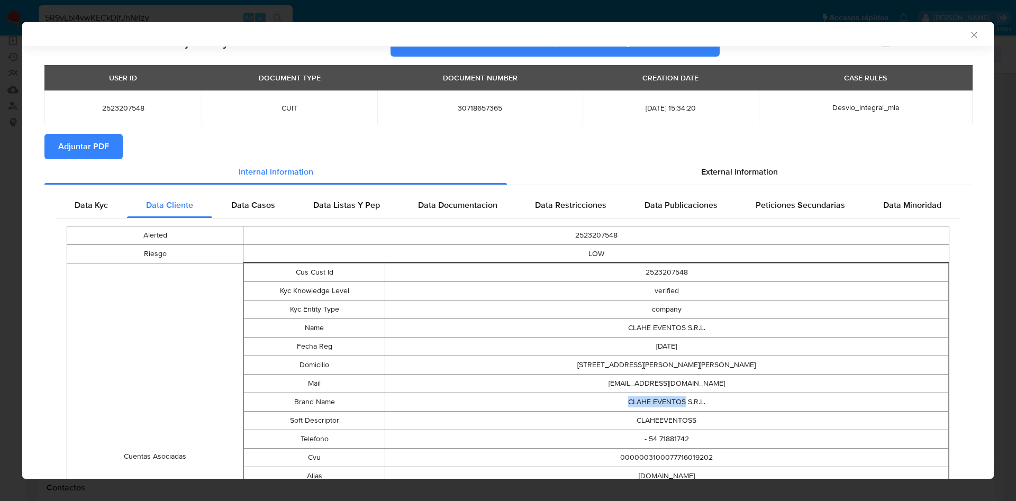
scroll to position [0, 0]
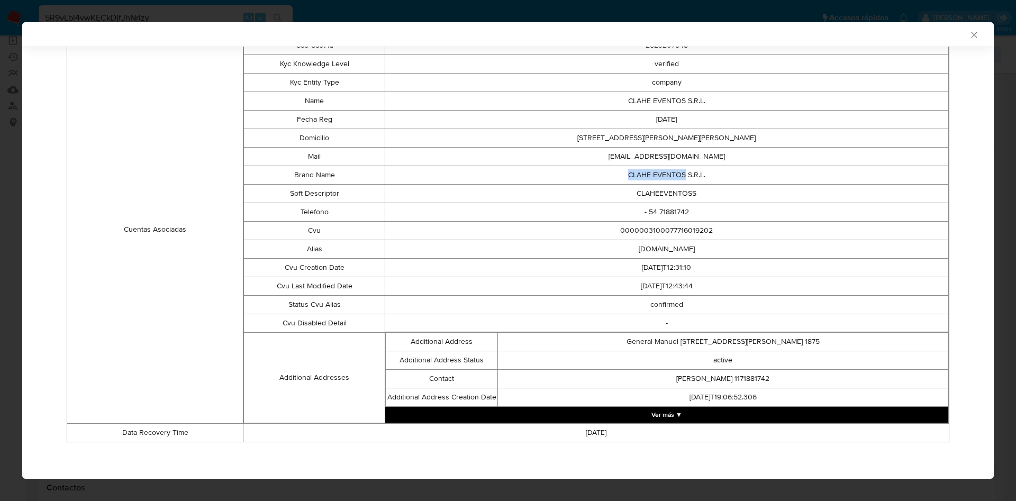
click at [650, 413] on button "Ver más ▼" at bounding box center [666, 415] width 563 height 16
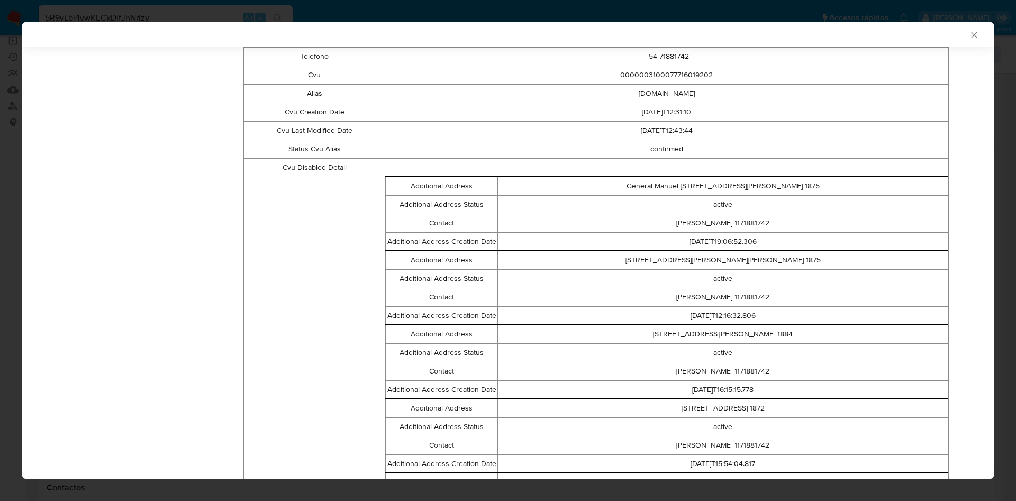
scroll to position [133, 0]
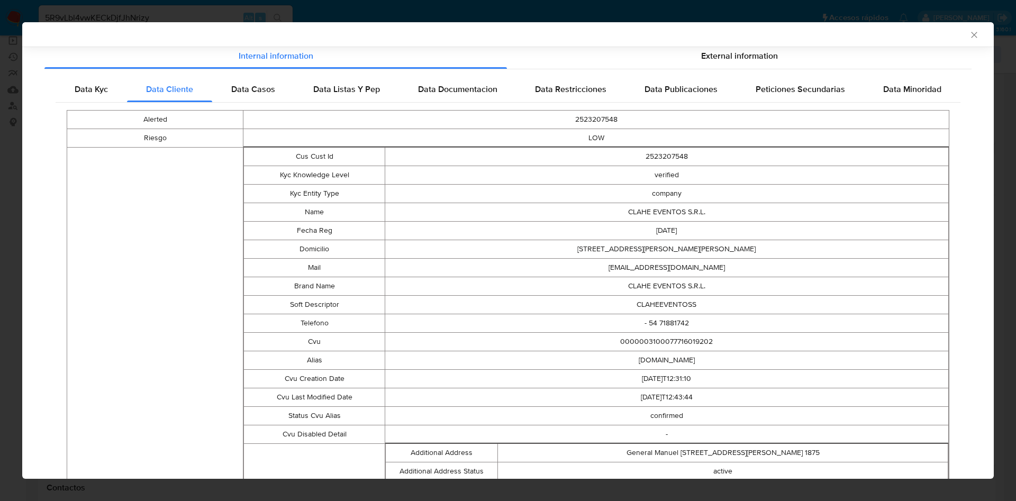
click at [694, 331] on td "- 54 71881742" at bounding box center [667, 323] width 564 height 19
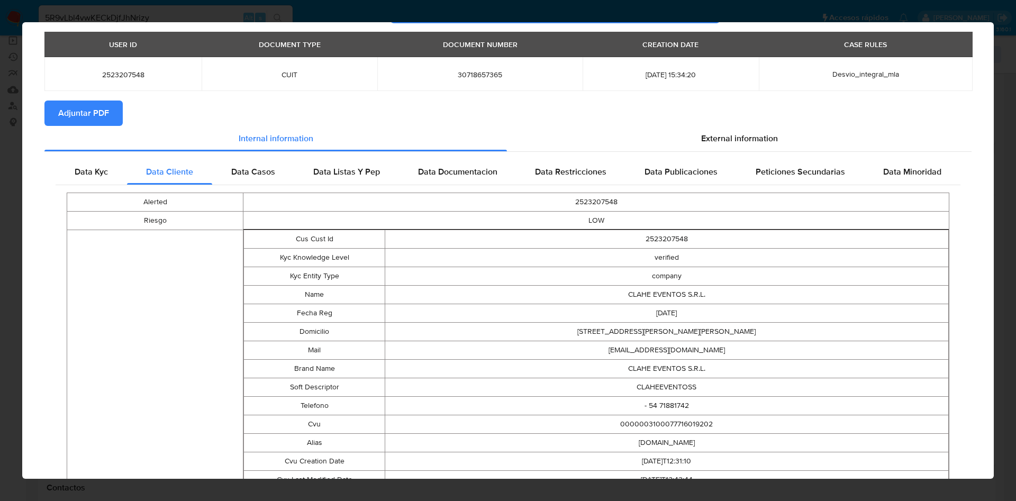
scroll to position [0, 0]
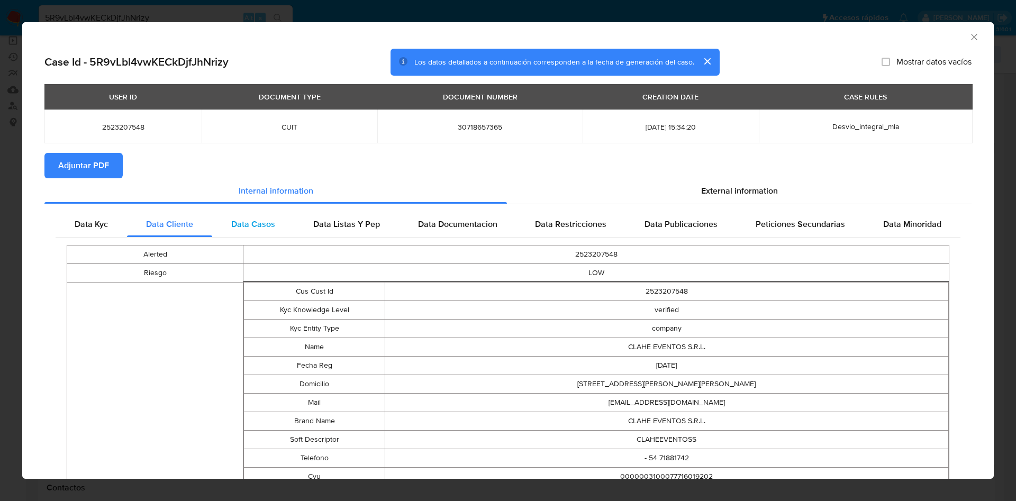
click at [234, 218] on span "Data Casos" at bounding box center [253, 224] width 44 height 12
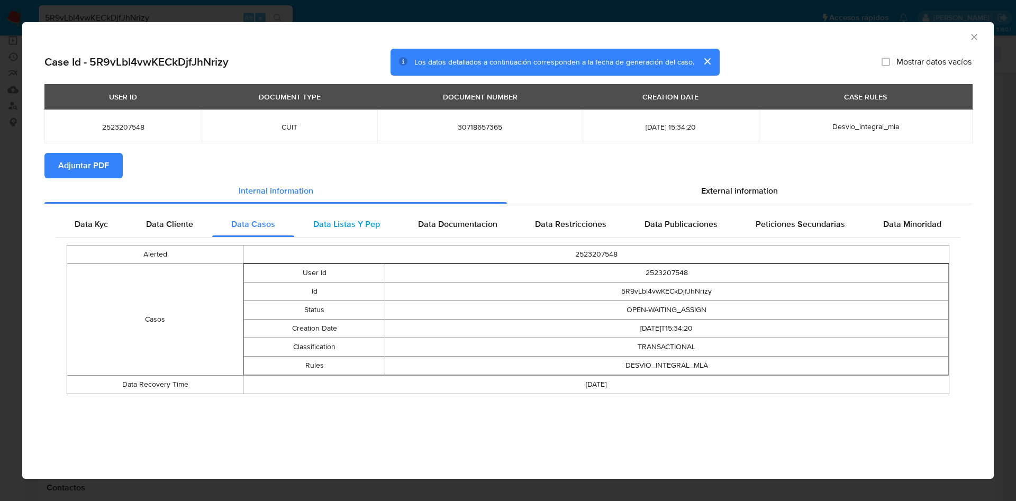
click at [374, 213] on div "Data Listas Y Pep" at bounding box center [346, 224] width 105 height 25
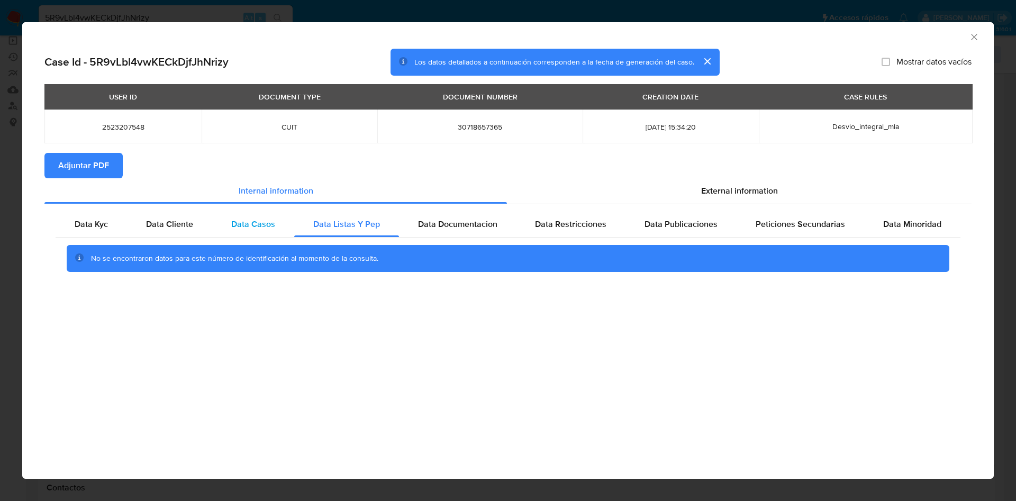
click at [228, 231] on div "Data Casos" at bounding box center [253, 224] width 82 height 25
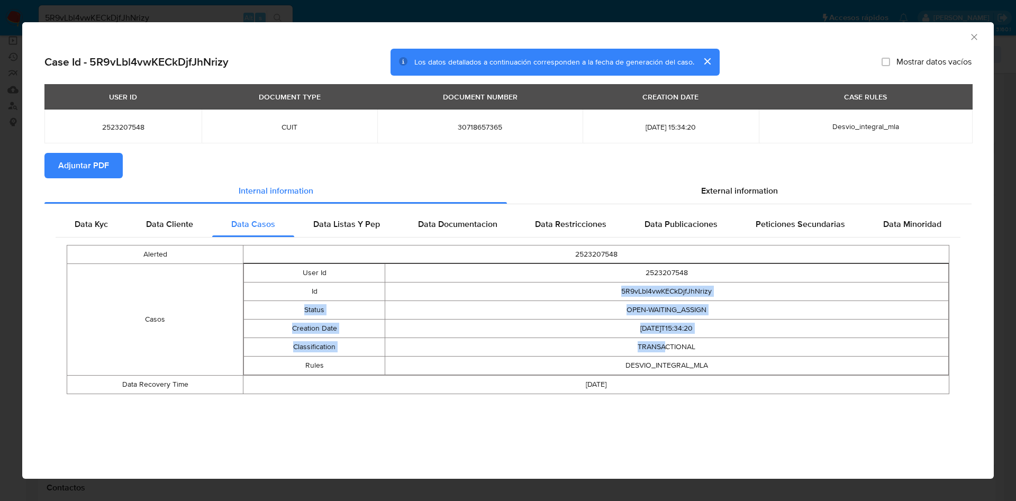
drag, startPoint x: 527, startPoint y: 298, endPoint x: 644, endPoint y: 347, distance: 126.4
click at [664, 349] on tbody "User Id 2523207548 Id 5R9vLbl4vwKECkDjfJhNrizy Status OPEN-WAITING_ASSIGN Creat…" at bounding box center [596, 319] width 705 height 111
click at [636, 346] on td "TRANSACTIONAL" at bounding box center [667, 347] width 564 height 19
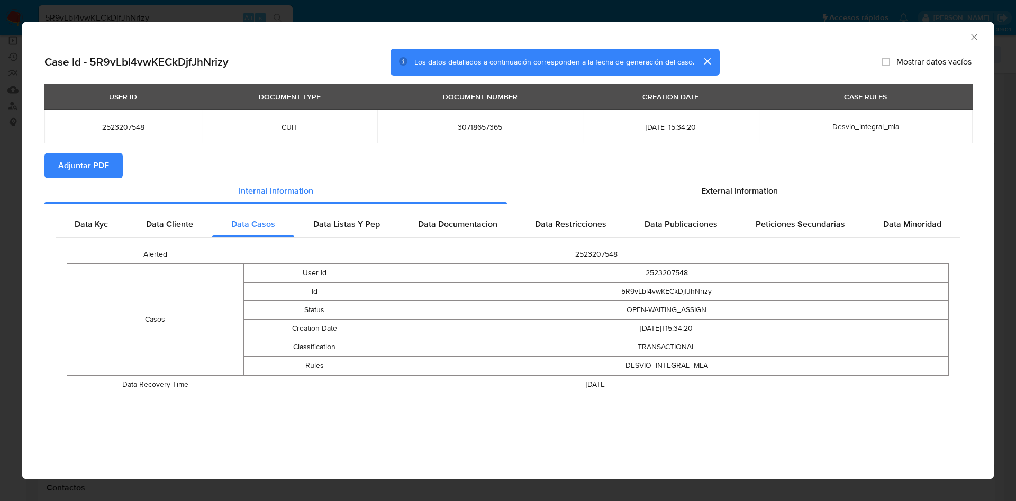
click at [333, 207] on div "Data Kyc Data Cliente Data Casos Data Listas Y Pep Data Documentacion Data Rest…" at bounding box center [507, 306] width 927 height 205
click at [363, 223] on span "Data Listas Y Pep" at bounding box center [346, 224] width 67 height 12
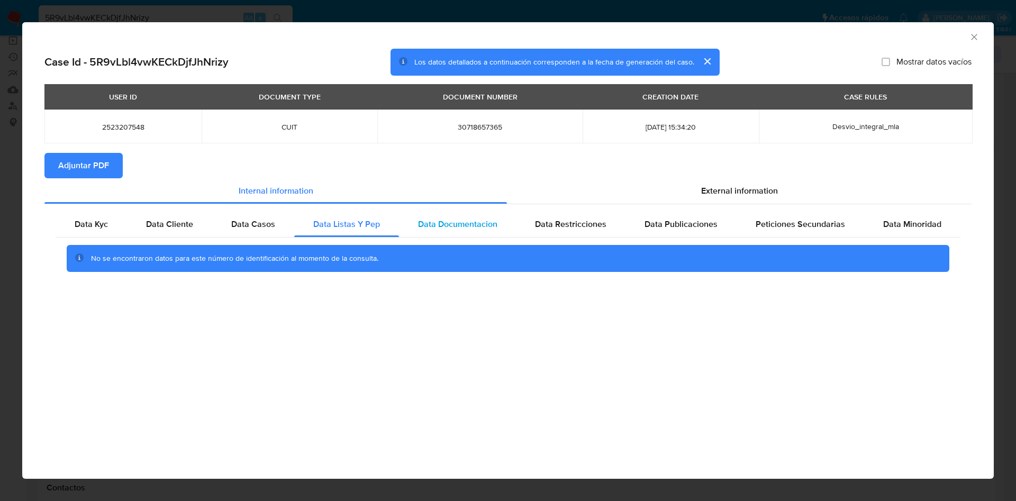
click at [498, 232] on div "Data Documentacion" at bounding box center [458, 224] width 118 height 25
click at [569, 219] on span "Data Restricciones" at bounding box center [570, 224] width 71 height 12
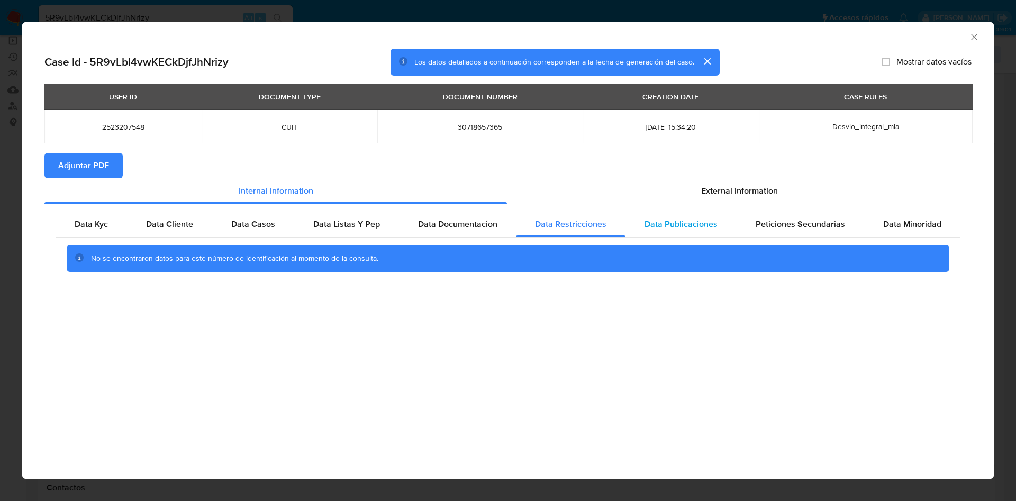
click at [662, 219] on span "Data Publicaciones" at bounding box center [681, 224] width 73 height 12
click at [773, 216] on div "Peticiones Secundarias" at bounding box center [801, 224] width 128 height 25
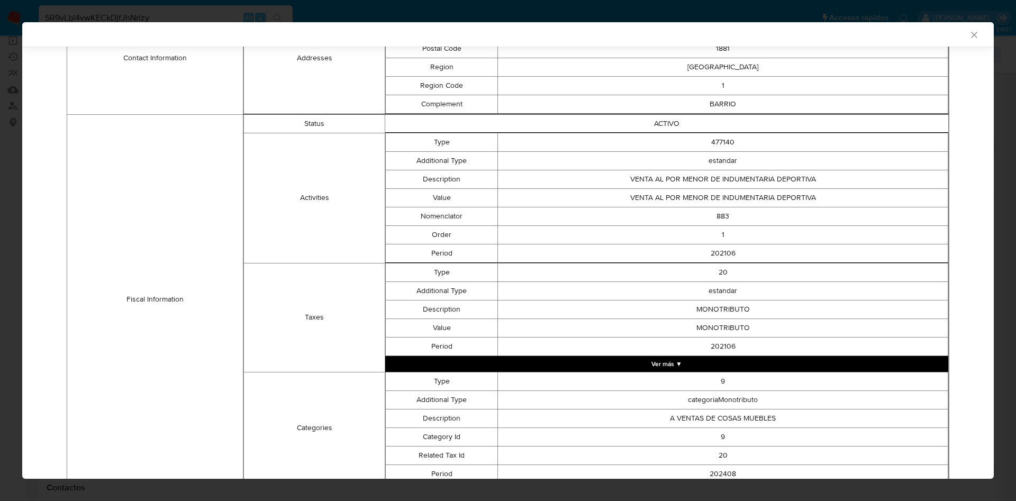
scroll to position [358, 0]
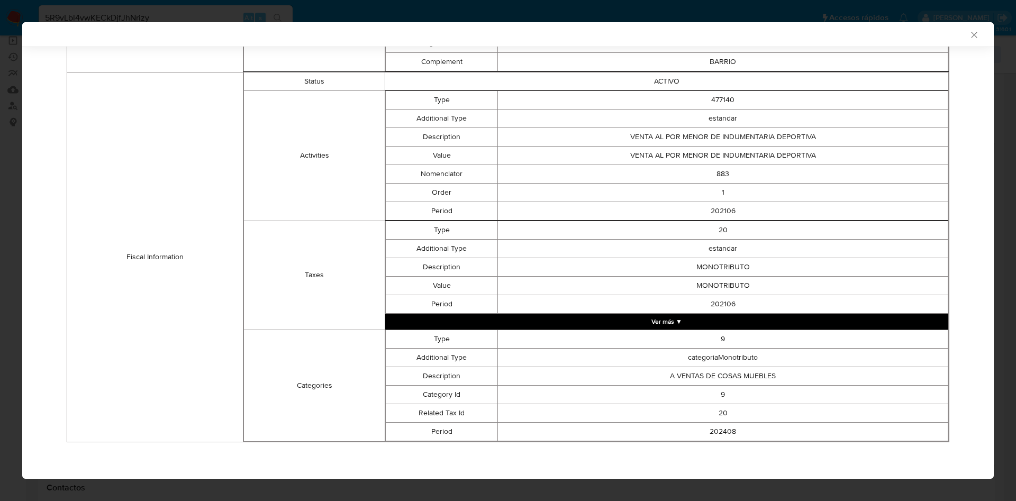
click at [656, 318] on button "Ver más ▼" at bounding box center [666, 322] width 563 height 16
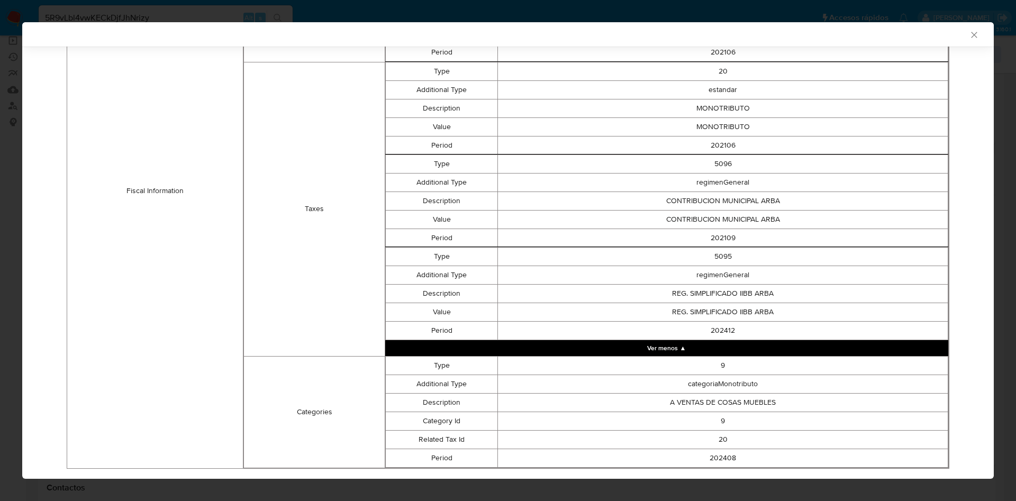
scroll to position [543, 0]
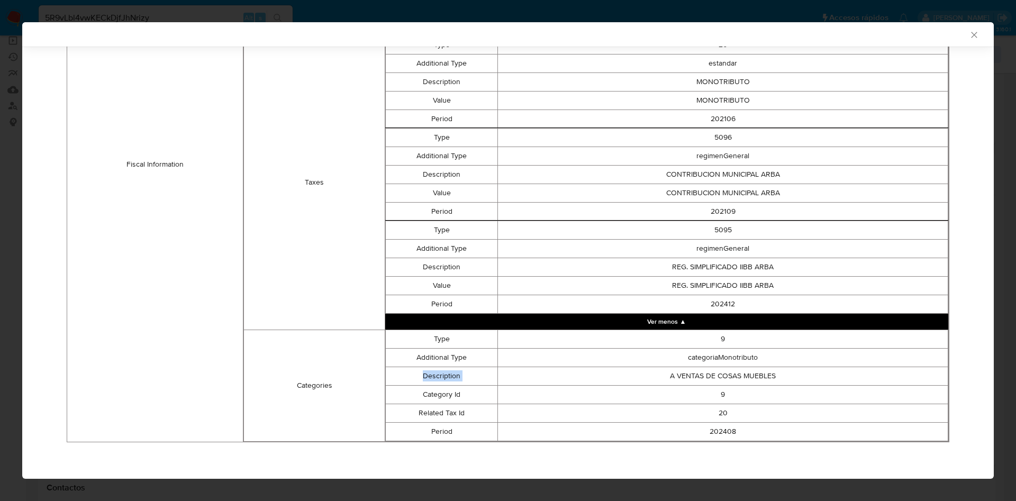
drag, startPoint x: 663, startPoint y: 377, endPoint x: 836, endPoint y: 365, distance: 173.5
click at [836, 365] on tbody "Type 9 Additional Type categoriaMonotributo Description A VENTAS DE COSAS MUEBL…" at bounding box center [666, 385] width 563 height 111
click at [735, 414] on td "20" at bounding box center [723, 413] width 450 height 19
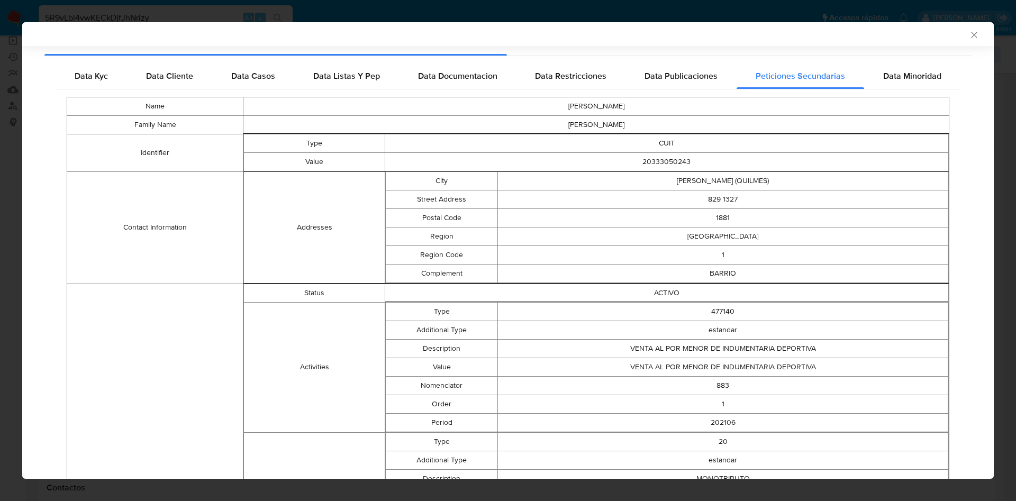
scroll to position [0, 0]
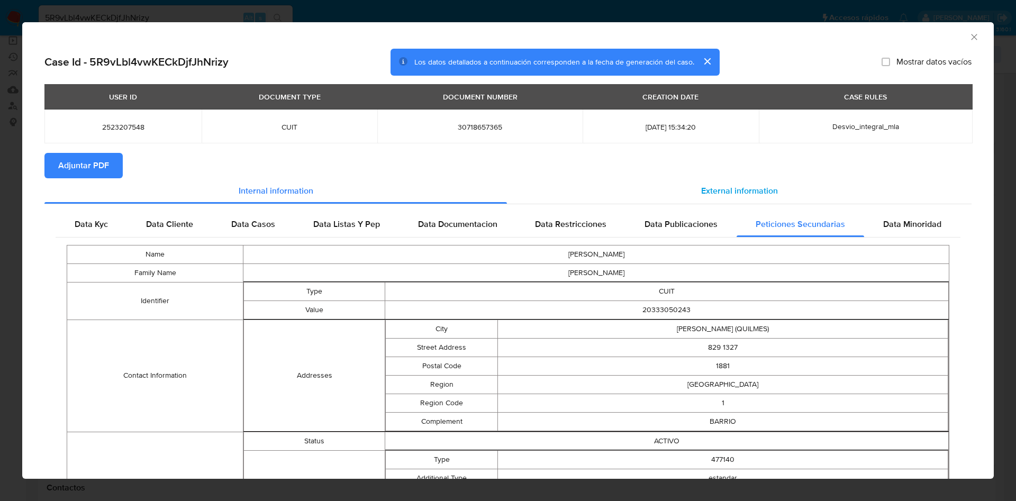
drag, startPoint x: 754, startPoint y: 201, endPoint x: 746, endPoint y: 199, distance: 8.7
click at [755, 201] on div "External information" at bounding box center [739, 190] width 465 height 25
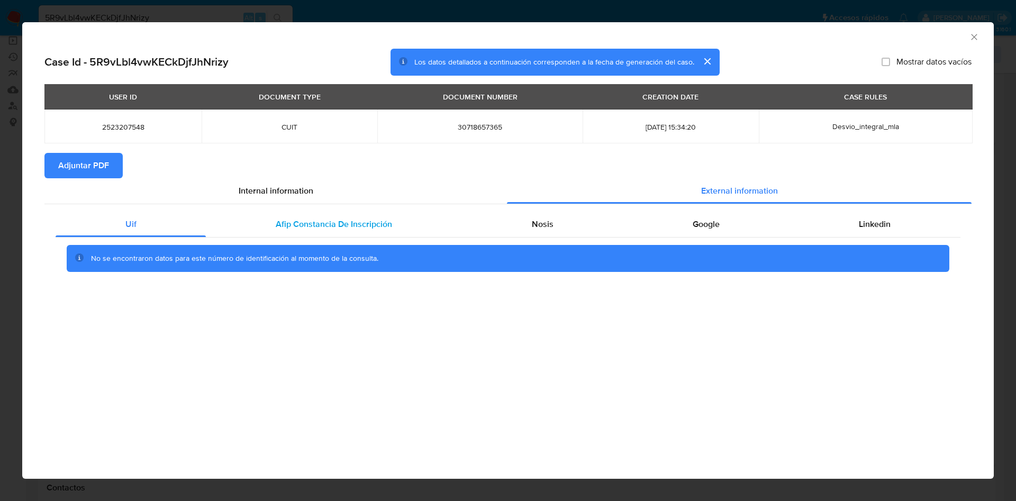
click at [279, 228] on span "Afip Constancia De Inscripción" at bounding box center [334, 224] width 116 height 12
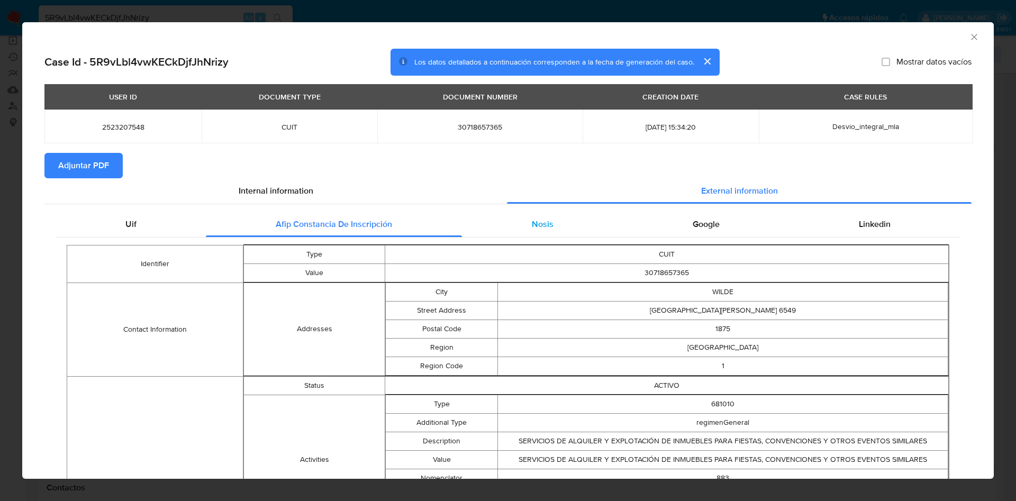
click at [552, 221] on div "Nosis" at bounding box center [542, 224] width 161 height 25
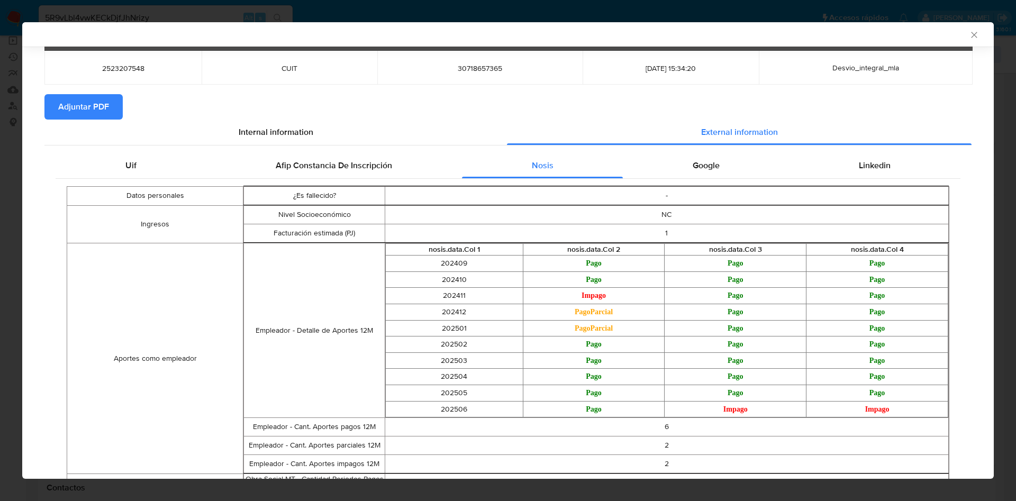
scroll to position [129, 0]
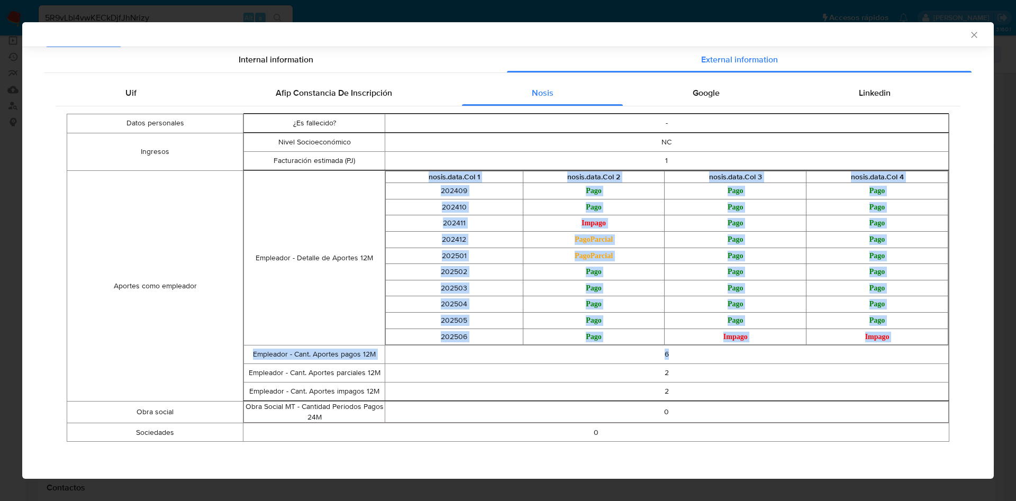
drag, startPoint x: 398, startPoint y: 179, endPoint x: 772, endPoint y: 347, distance: 410.1
click at [772, 347] on tbody "Empleador - Detalle de Aportes 12M nosis.data.Col 1 nosis.data.Col 2 nosis.data…" at bounding box center [596, 285] width 705 height 231
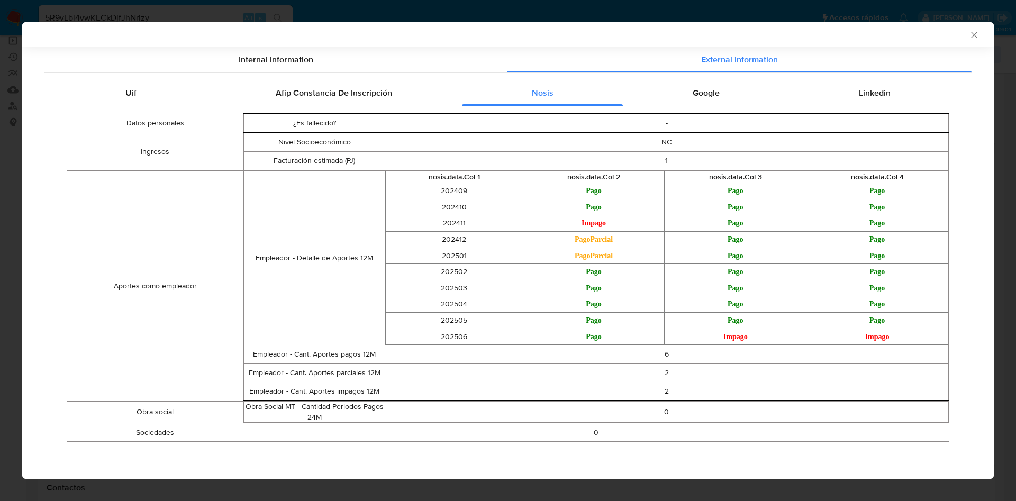
click at [640, 376] on td "2" at bounding box center [667, 373] width 564 height 19
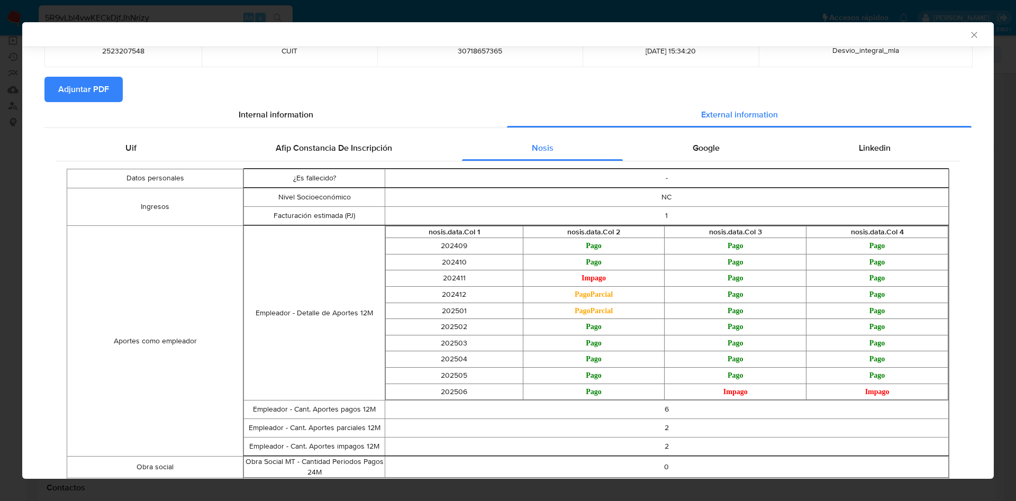
scroll to position [50, 0]
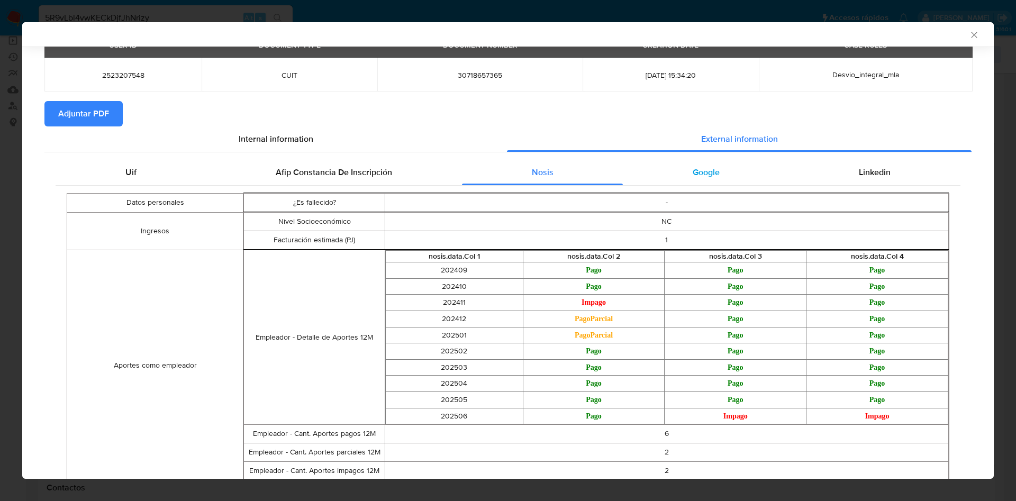
click at [706, 166] on span "Google" at bounding box center [706, 172] width 27 height 12
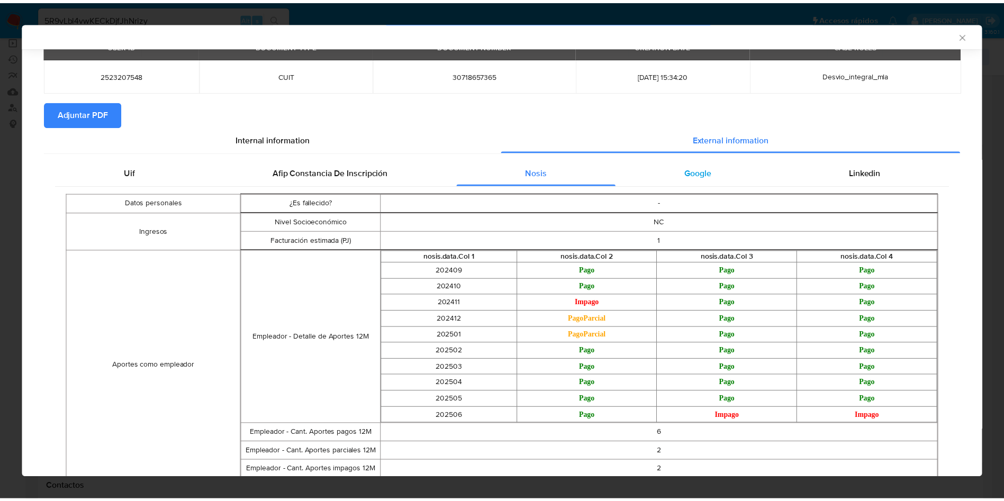
scroll to position [0, 0]
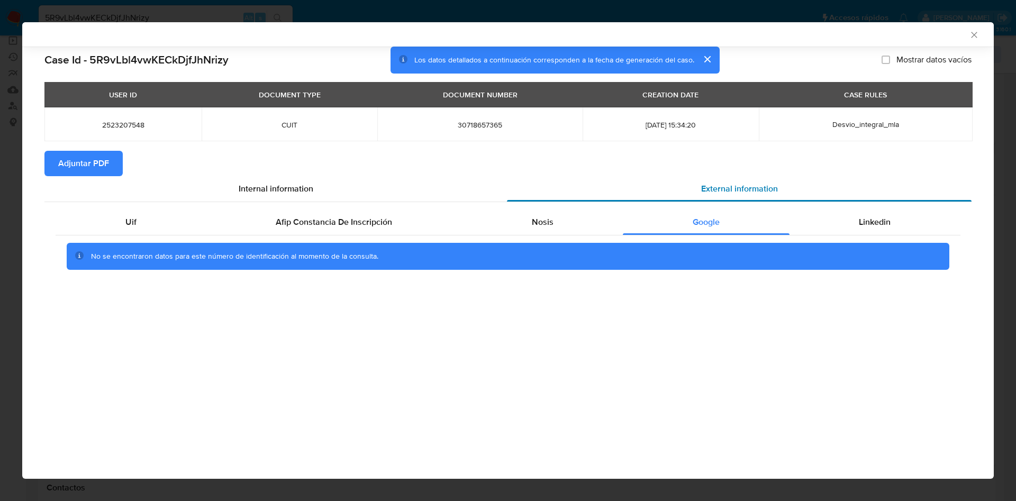
click at [825, 201] on div "External information" at bounding box center [739, 188] width 465 height 25
click at [834, 210] on div "Linkedin" at bounding box center [875, 222] width 171 height 25
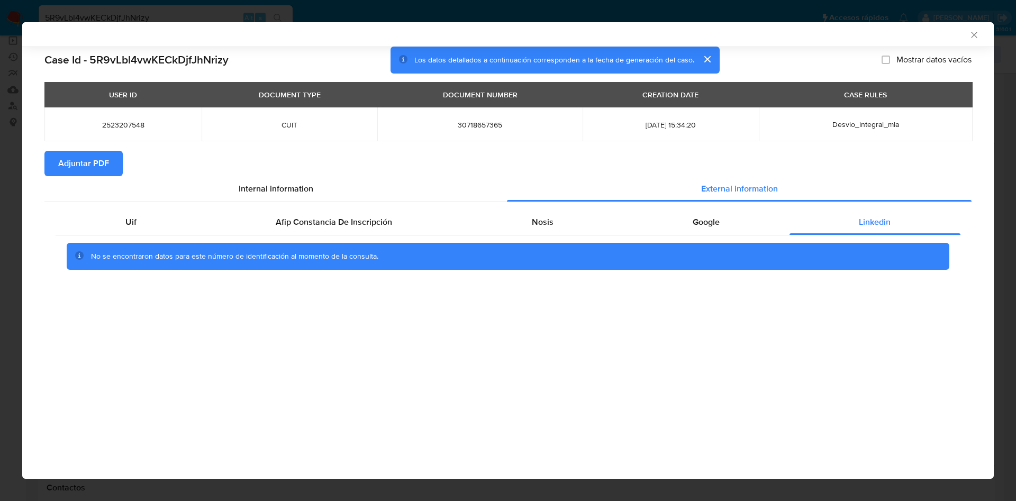
click at [966, 33] on div "AML Data Collector" at bounding box center [500, 35] width 940 height 10
click at [979, 35] on icon "Cerrar ventana" at bounding box center [974, 35] width 11 height 11
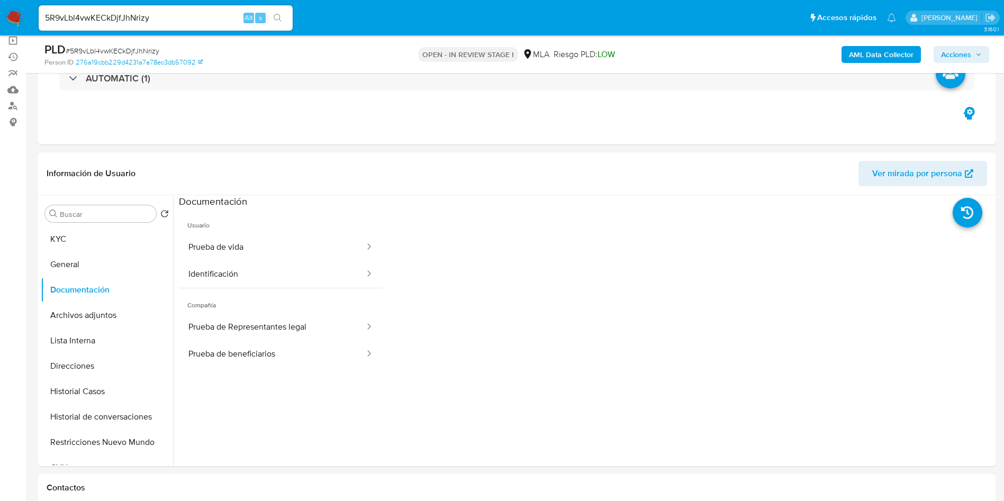
scroll to position [159, 0]
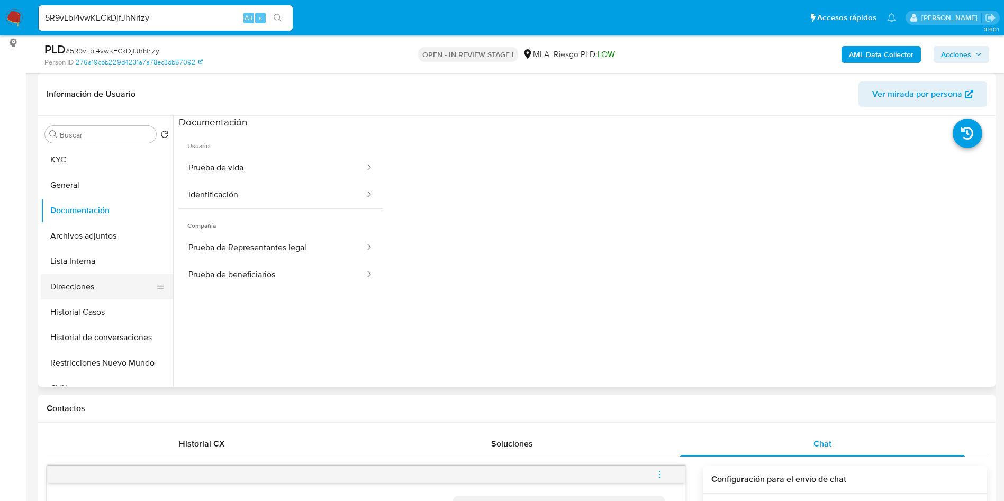
click at [114, 276] on button "Direcciones" at bounding box center [103, 286] width 124 height 25
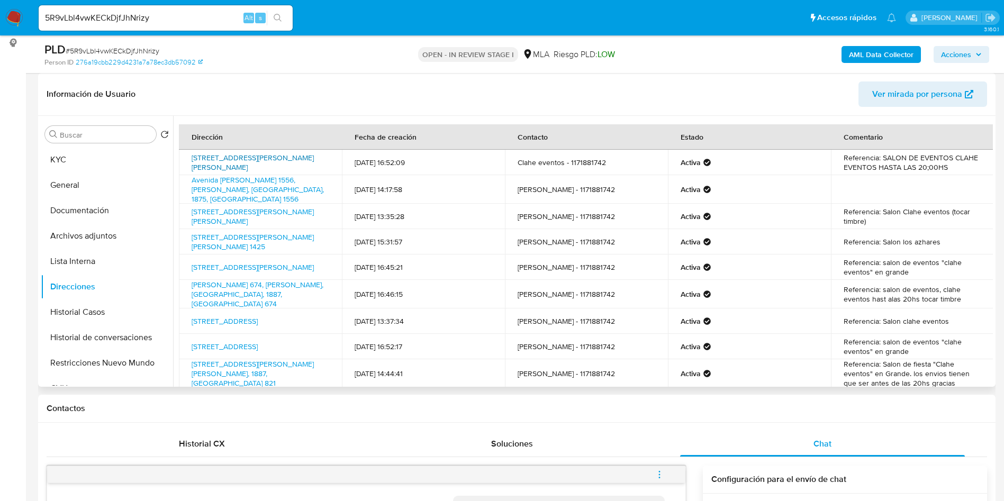
drag, startPoint x: 235, startPoint y: 148, endPoint x: 224, endPoint y: 155, distance: 13.1
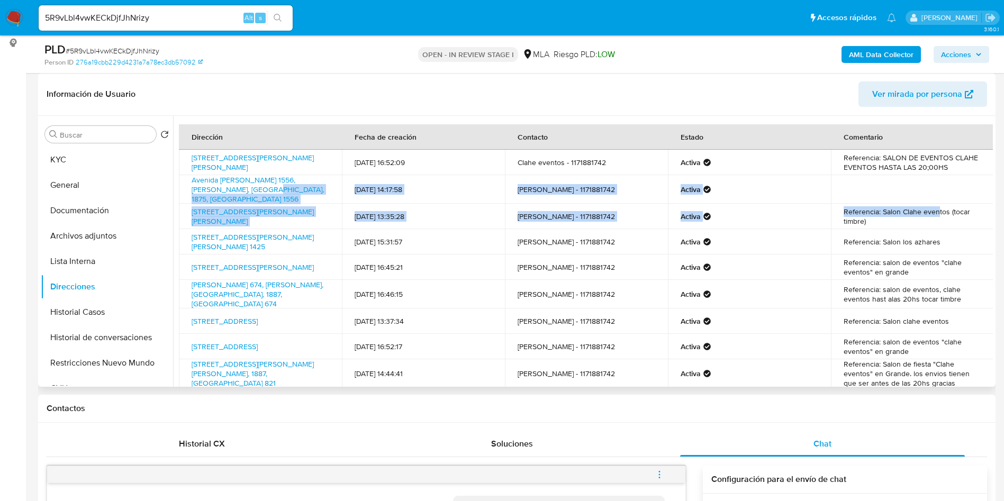
drag, startPoint x: 933, startPoint y: 210, endPoint x: 242, endPoint y: 202, distance: 691.4
click at [242, 202] on tbody "Avenida Bartolomé Mitre 4542, Villa Domínico, Buenos Aires, 1872, Argentina 454…" at bounding box center [586, 283] width 815 height 267
click at [366, 219] on td "17/07/2025 13:35:28" at bounding box center [423, 216] width 163 height 25
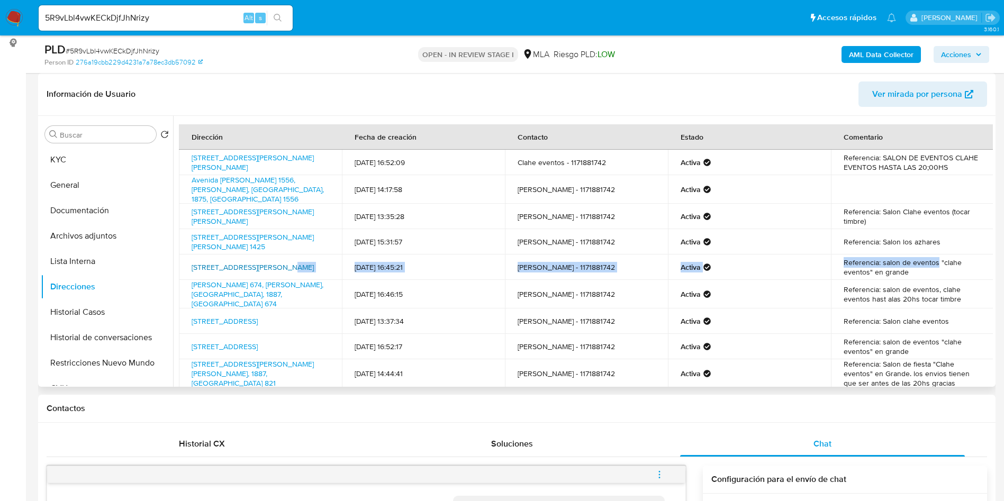
drag, startPoint x: 933, startPoint y: 269, endPoint x: 275, endPoint y: 267, distance: 657.4
click at [275, 267] on tr "Calle España 3226, Florencio Varela, Buenos Aires, 1888, Argentina 3226 21/07/2…" at bounding box center [586, 267] width 815 height 25
click at [332, 270] on td "Calle España 3226, Florencio Varela, Buenos Aires, 1888, Argentina 3226" at bounding box center [260, 267] width 163 height 25
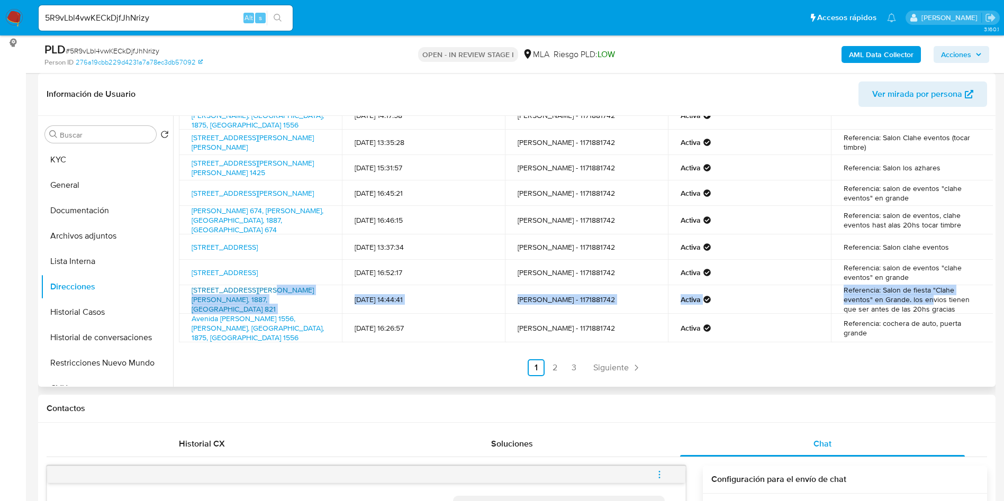
drag, startPoint x: 926, startPoint y: 303, endPoint x: 271, endPoint y: 293, distance: 654.9
click at [271, 293] on tr "Avenida Gobernador Monteverde 821, Florencio Varela, Buenos Aires, 1887, Argent…" at bounding box center [586, 299] width 815 height 29
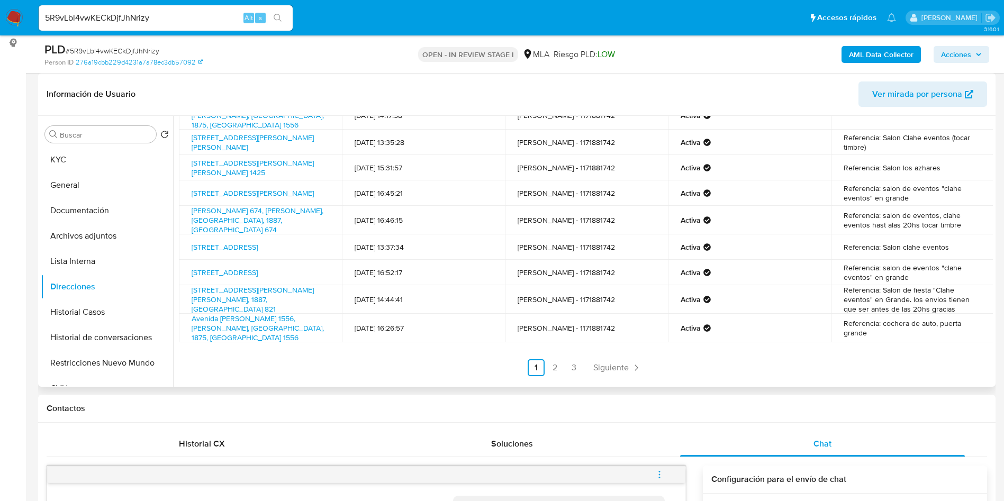
click at [348, 284] on td "21/07/2025 16:52:17" at bounding box center [423, 272] width 163 height 25
click at [609, 367] on span "Siguiente" at bounding box center [610, 368] width 35 height 8
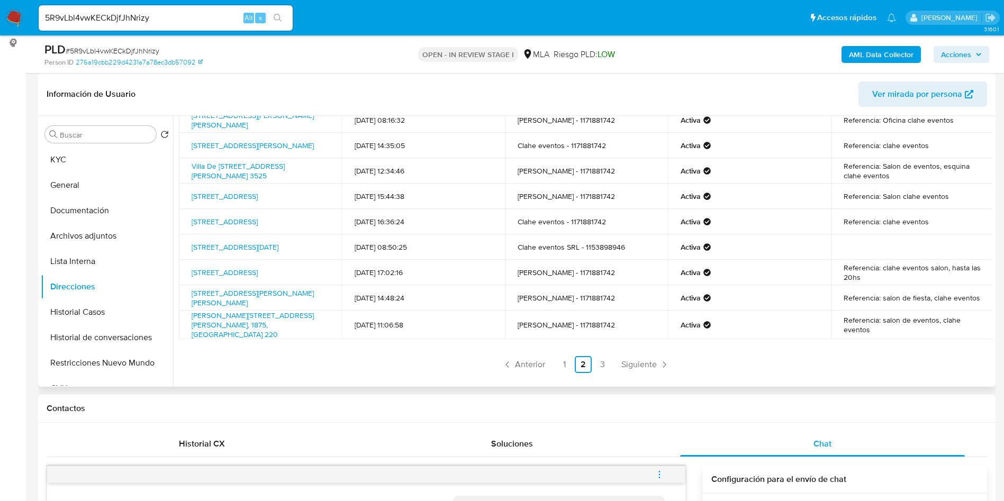
scroll to position [0, 0]
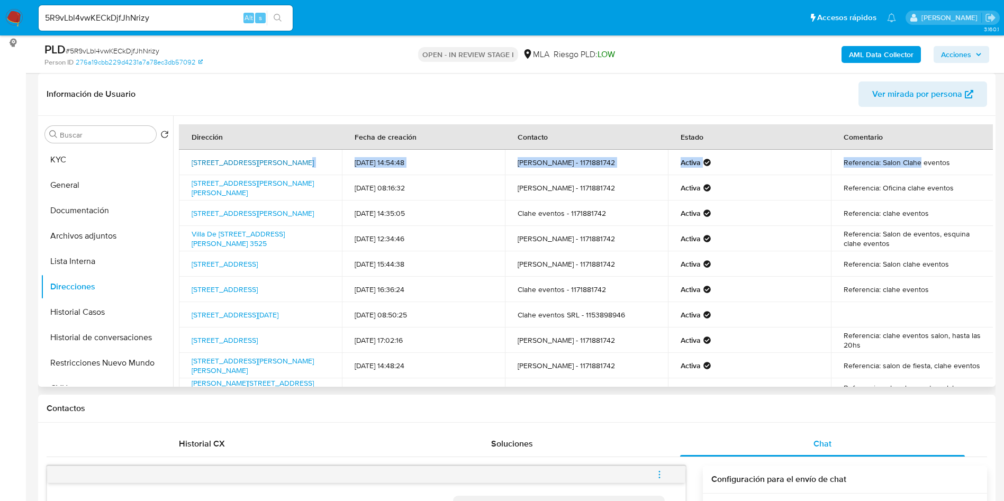
drag, startPoint x: 917, startPoint y: 160, endPoint x: 290, endPoint y: 157, distance: 627.8
click at [290, 157] on tr "Avenida Eva Peron 3678, Berazategui, Buenos Aires, 1884, Argentina 3678 30/06/2…" at bounding box center [586, 162] width 815 height 25
click at [332, 165] on td "Avenida Eva Peron 3678, Berazategui, Buenos Aires, 1884, Argentina 3678" at bounding box center [260, 162] width 163 height 25
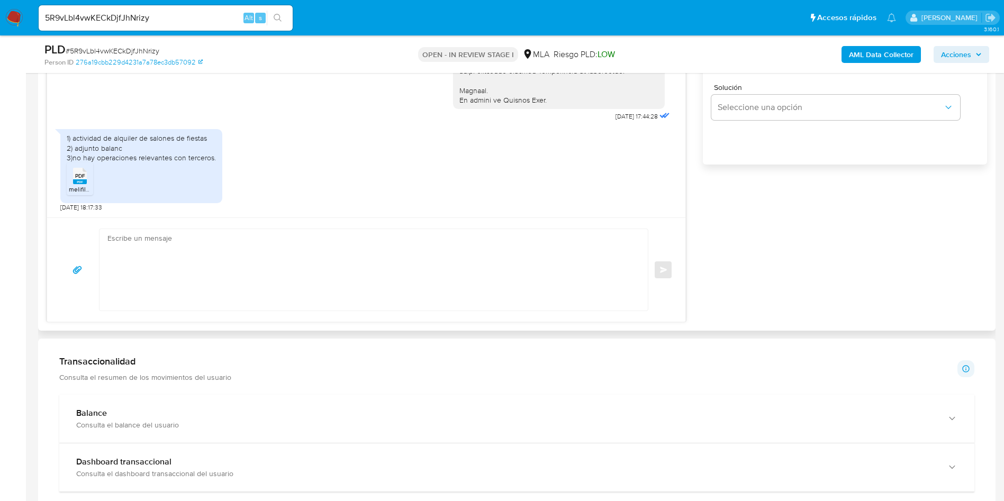
scroll to position [715, 0]
click at [76, 175] on span "PDF" at bounding box center [80, 175] width 10 height 7
click at [0, 229] on aside "Bandeja Tablero Screening Búsqueda en Listas Watchlist Herramientas Operaciones…" at bounding box center [13, 356] width 26 height 2143
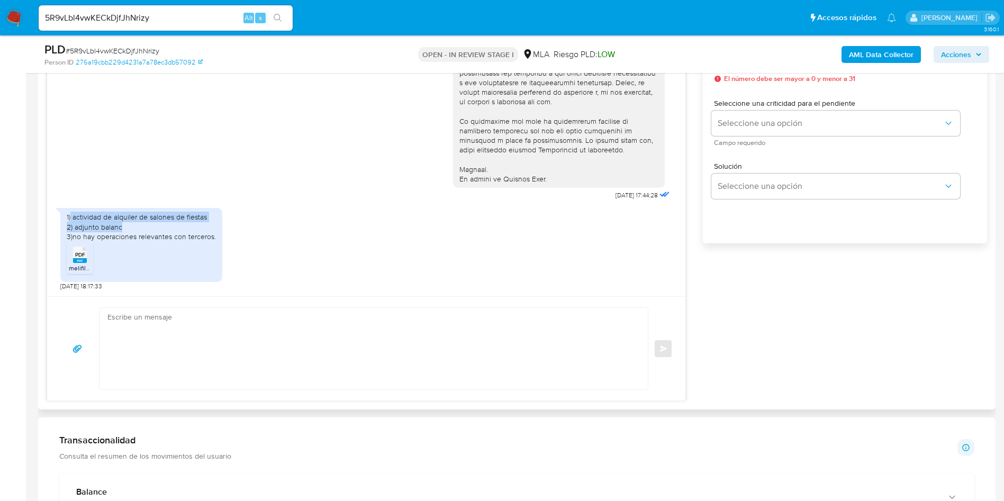
drag, startPoint x: 70, startPoint y: 218, endPoint x: 218, endPoint y: 223, distance: 147.8
click at [218, 223] on div "1) actividad de alquiler de salones de fiestas 2) adjunto balanc 3)no hay opera…" at bounding box center [141, 245] width 162 height 74
click at [177, 221] on div "1) actividad de alquiler de salones de fiestas 2) adjunto balanc 3)no hay opera…" at bounding box center [141, 226] width 149 height 29
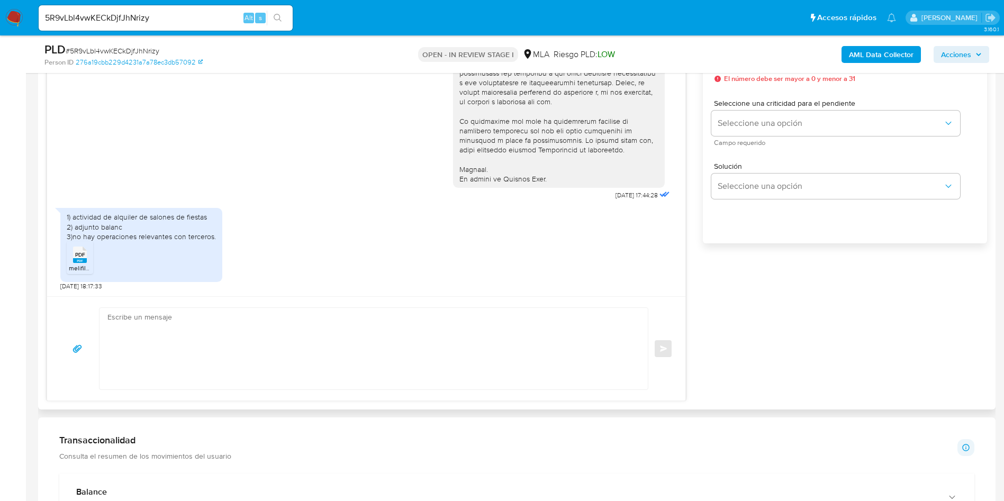
click at [510, 282] on div "1) actividad de alquiler de salones de fiestas 2) adjunto balanc 3)no hay opera…" at bounding box center [366, 247] width 612 height 88
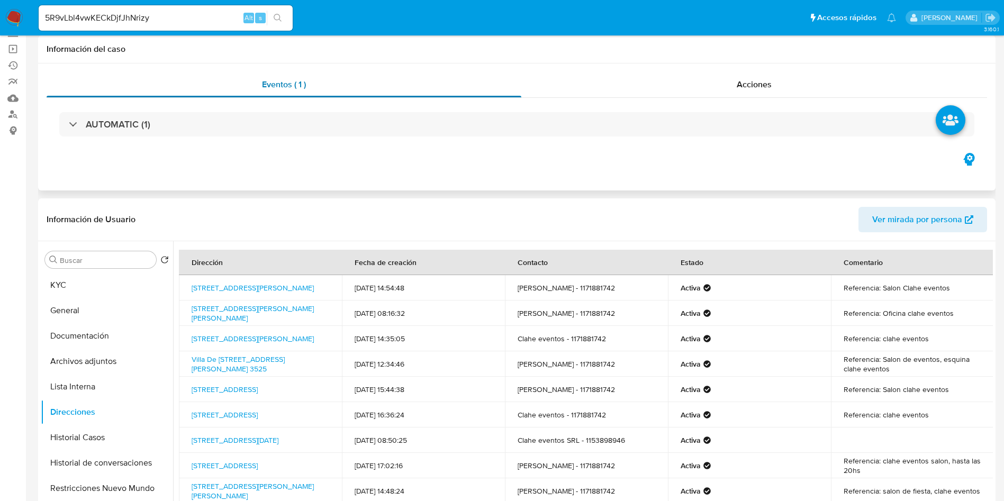
scroll to position [0, 0]
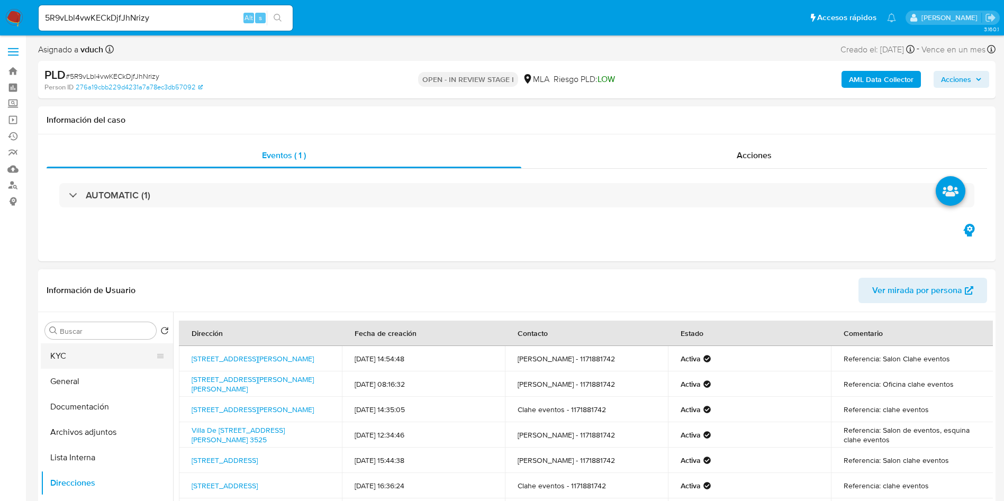
click at [98, 358] on button "KYC" at bounding box center [103, 356] width 124 height 25
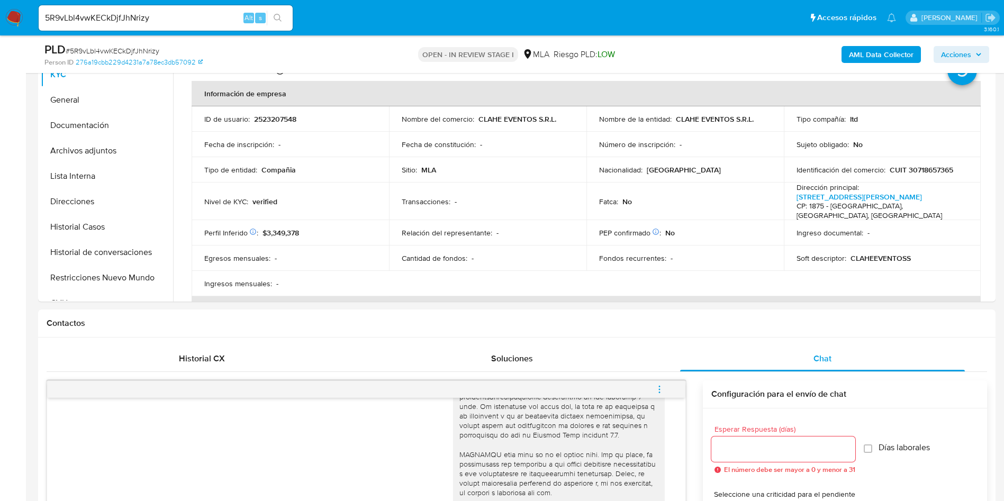
scroll to position [159, 0]
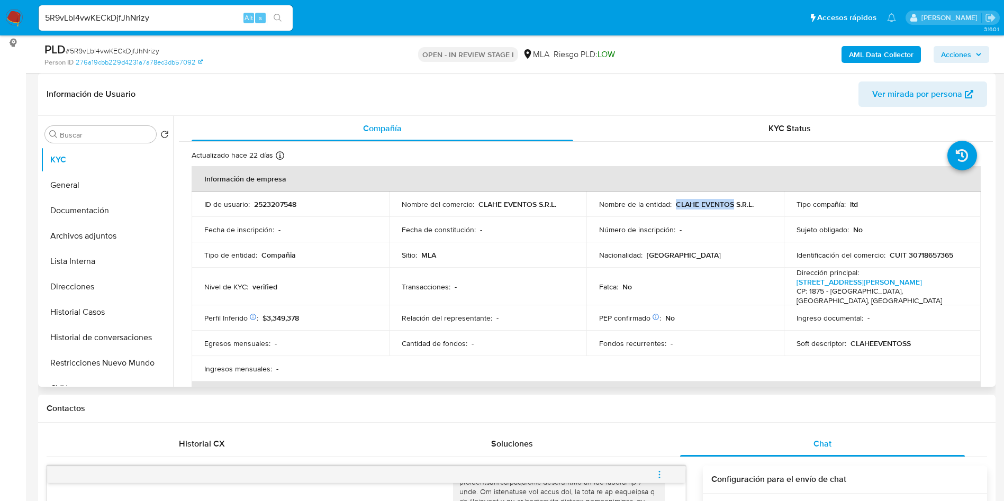
drag, startPoint x: 672, startPoint y: 202, endPoint x: 732, endPoint y: 204, distance: 59.9
click at [732, 204] on div "Nombre de la entidad : CLAHE EVENTOS S.R.L." at bounding box center [685, 205] width 172 height 10
copy p "CLAHE EVENTOS"
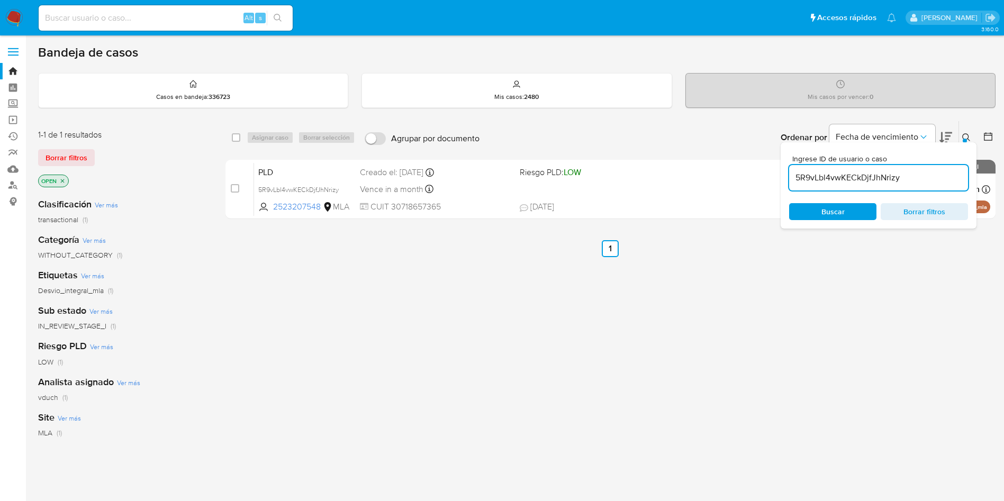
click at [468, 373] on div "select-all-cases-checkbox Asignar caso Borrar selección Agrupar por documento O…" at bounding box center [610, 361] width 770 height 480
click at [12, 184] on link "Buscador de personas" at bounding box center [63, 185] width 126 height 16
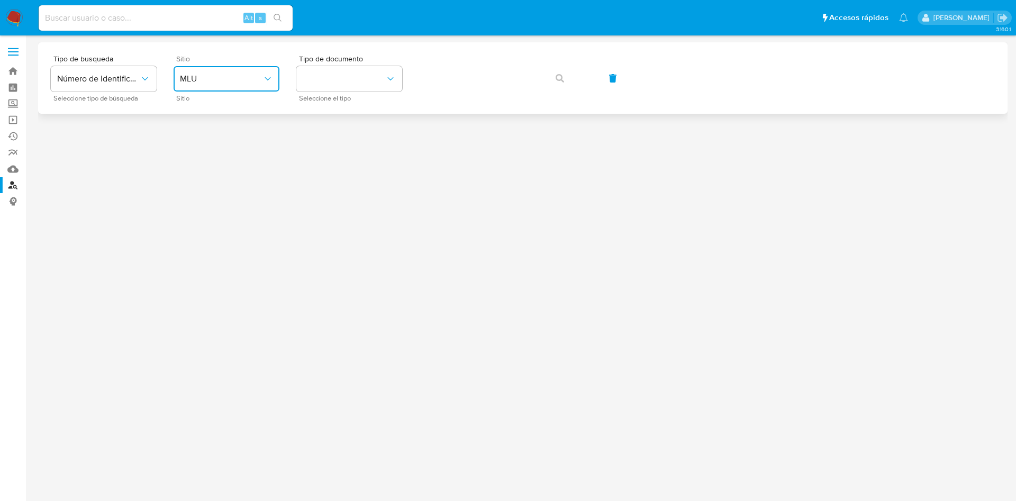
click at [195, 82] on span "MLU" at bounding box center [221, 79] width 83 height 11
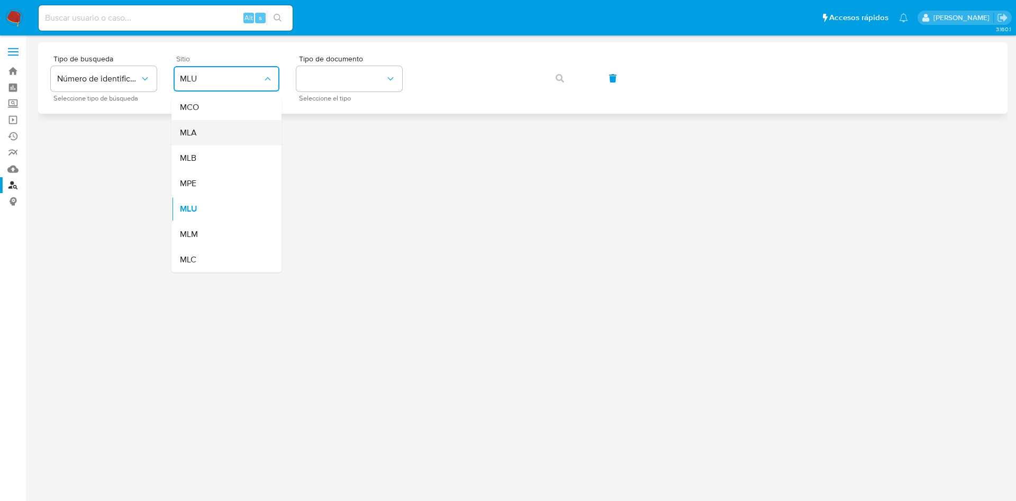
click at [204, 138] on div "MLA" at bounding box center [223, 132] width 87 height 25
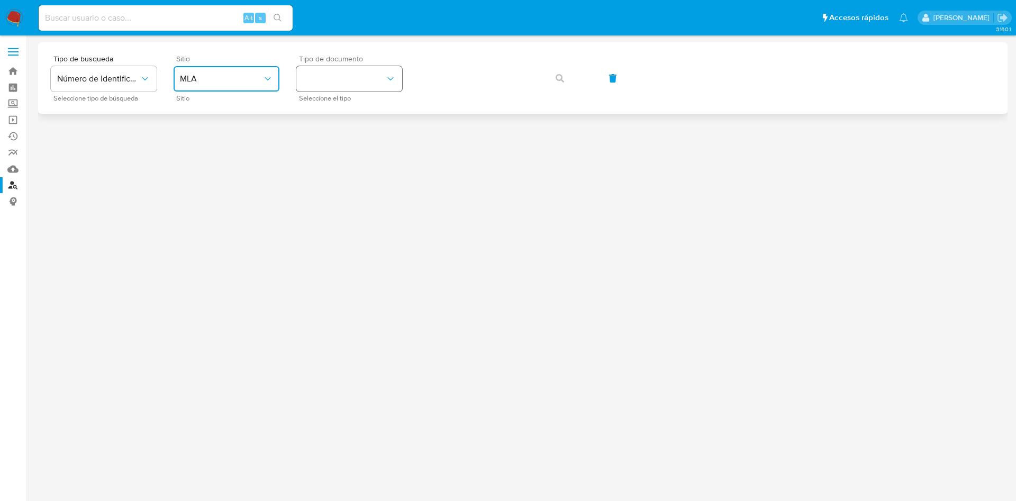
drag, startPoint x: 343, startPoint y: 79, endPoint x: 342, endPoint y: 85, distance: 5.8
click at [343, 78] on button "identificationType" at bounding box center [349, 78] width 106 height 25
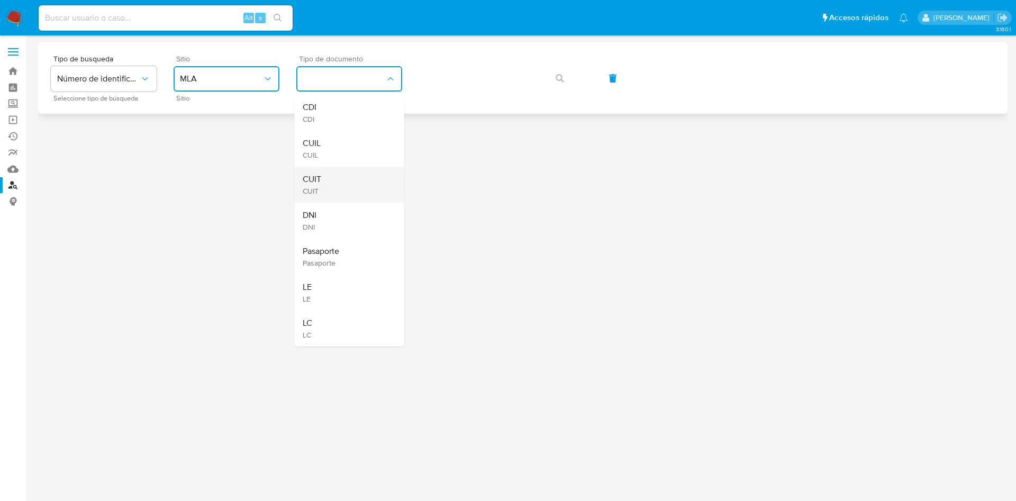
click at [332, 190] on div "CUIT CUIT" at bounding box center [346, 185] width 87 height 36
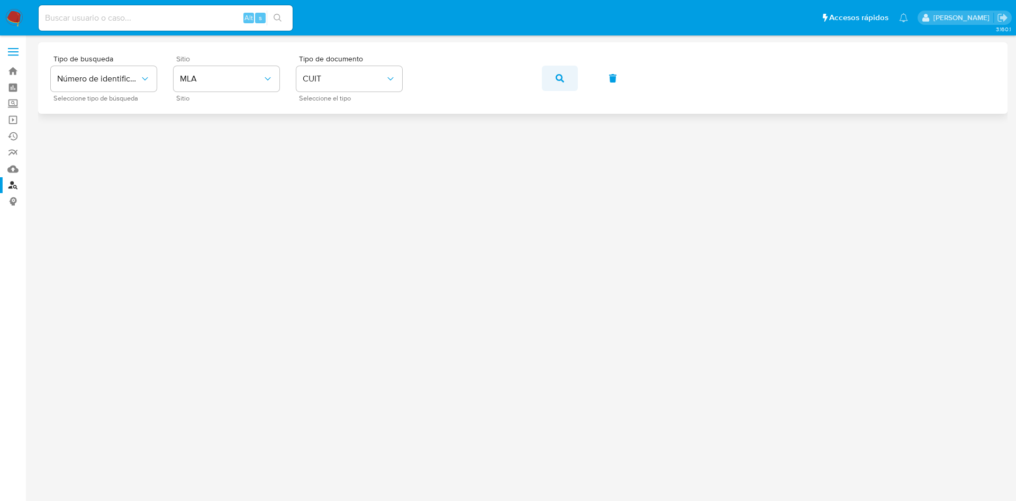
click at [559, 80] on icon "button" at bounding box center [560, 78] width 8 height 8
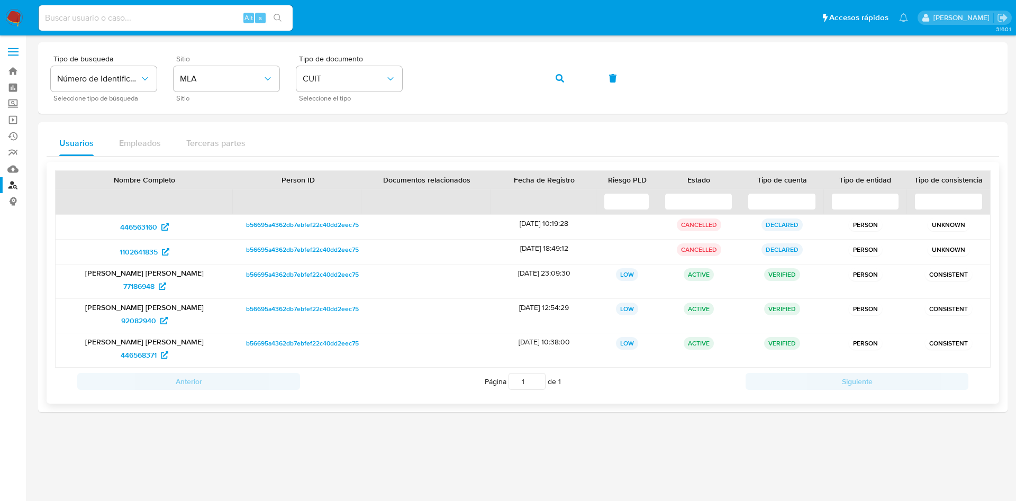
click at [142, 310] on p "[PERSON_NAME]" at bounding box center [144, 308] width 163 height 10
click at [142, 312] on span "92082940" at bounding box center [138, 320] width 35 height 17
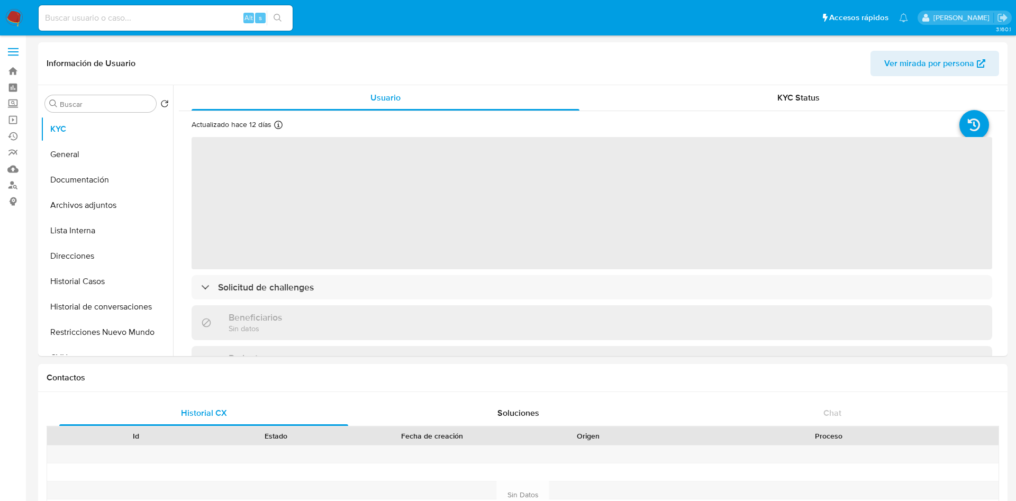
select select "10"
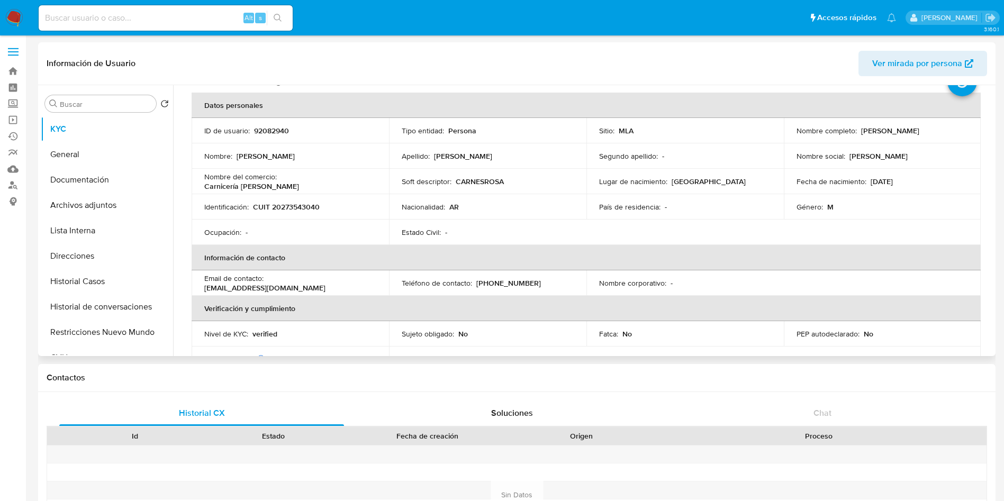
scroll to position [79, 0]
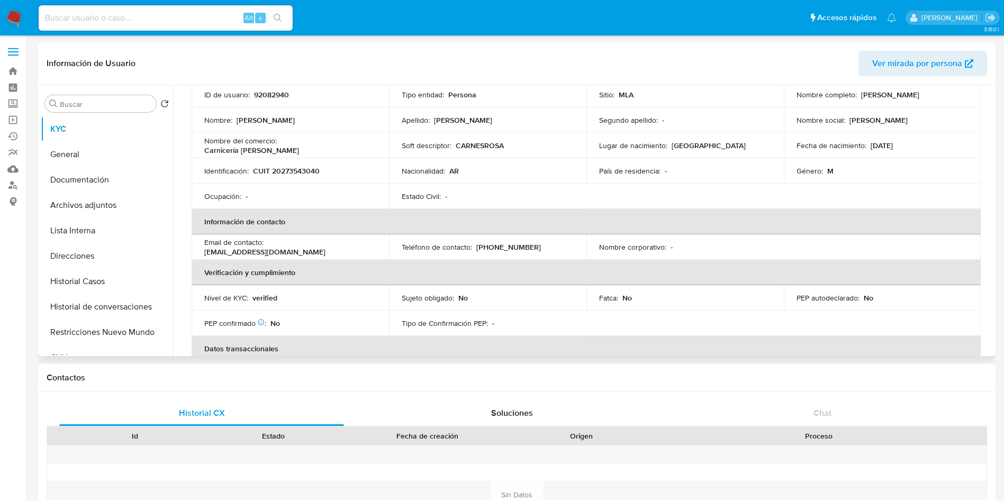
click at [466, 142] on p "CARNESROSA" at bounding box center [480, 146] width 48 height 10
drag, startPoint x: 282, startPoint y: 146, endPoint x: 334, endPoint y: 147, distance: 51.9
click at [334, 147] on div "Nombre del comercio : Carnicería [PERSON_NAME]" at bounding box center [290, 145] width 172 height 19
drag, startPoint x: 379, startPoint y: 165, endPoint x: 393, endPoint y: 179, distance: 19.8
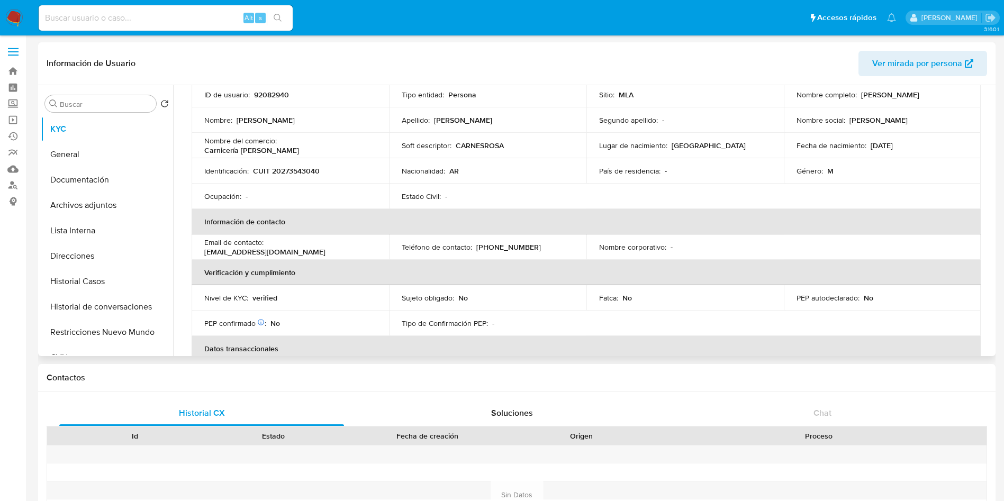
click at [380, 165] on td "Identificación : CUIT 20273543040" at bounding box center [290, 170] width 197 height 25
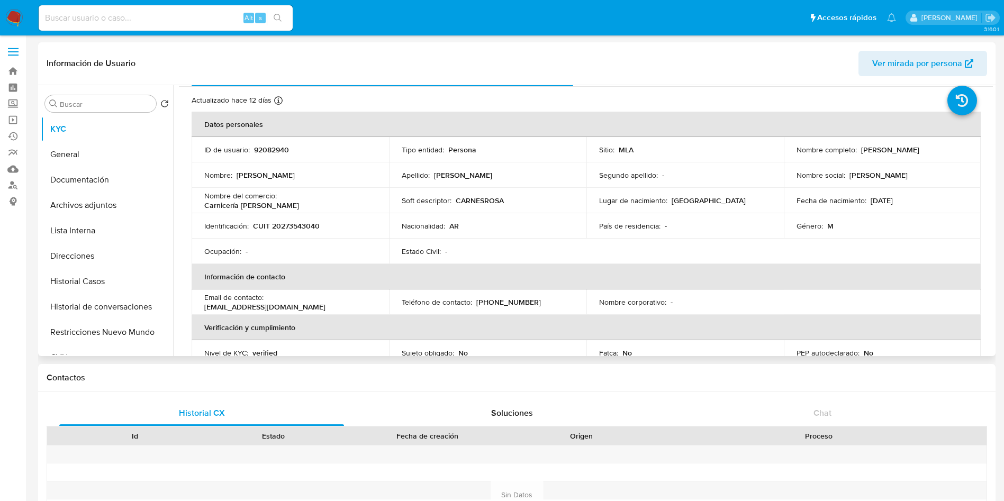
scroll to position [0, 0]
